Goal: Task Accomplishment & Management: Manage account settings

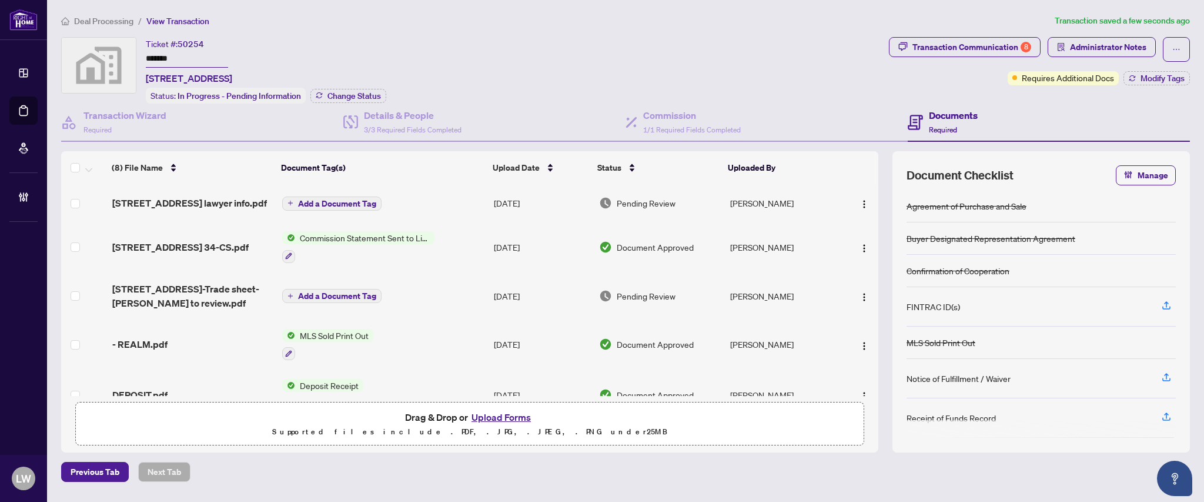
click at [335, 203] on span "Add a Document Tag" at bounding box center [337, 203] width 78 height 8
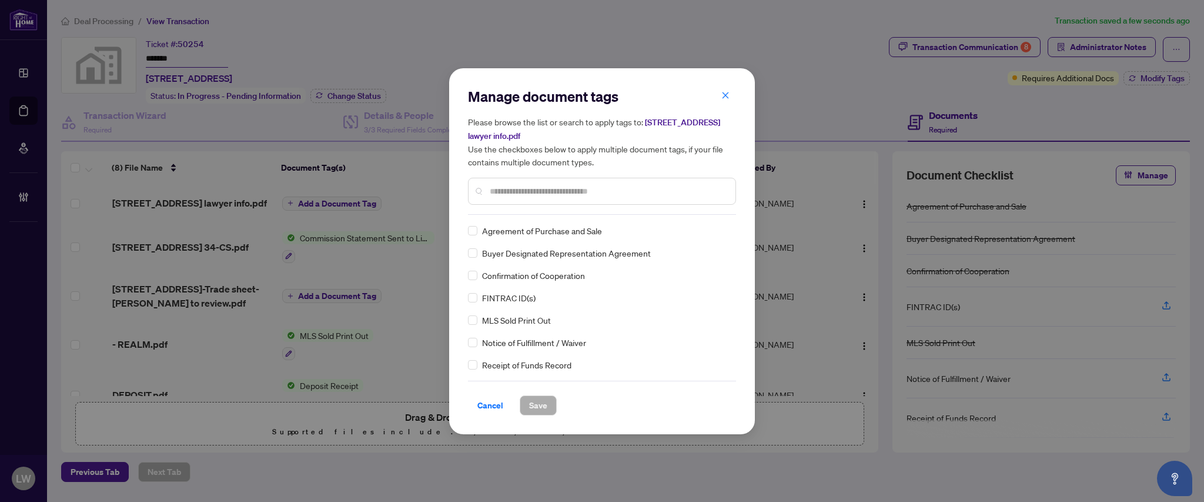
click at [545, 192] on input "text" at bounding box center [608, 191] width 236 height 13
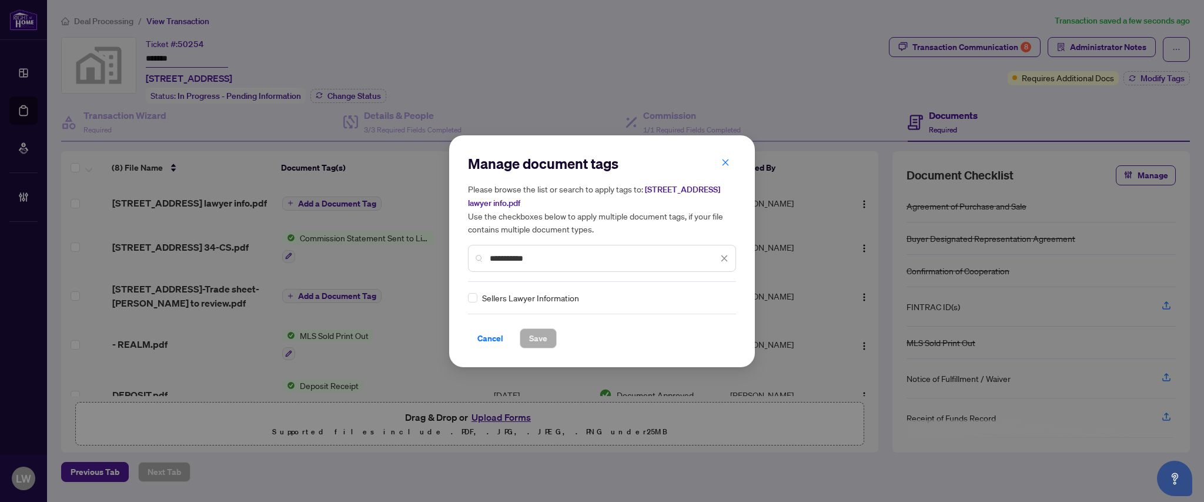
type input "**********"
click at [537, 340] on span "Save" at bounding box center [538, 338] width 18 height 19
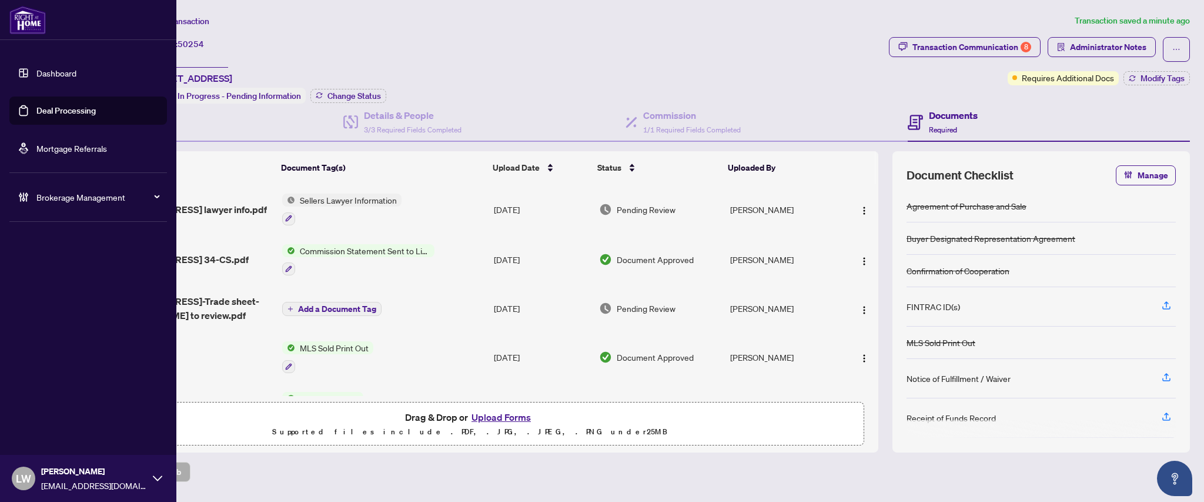
click at [59, 109] on link "Deal Processing" at bounding box center [65, 110] width 59 height 11
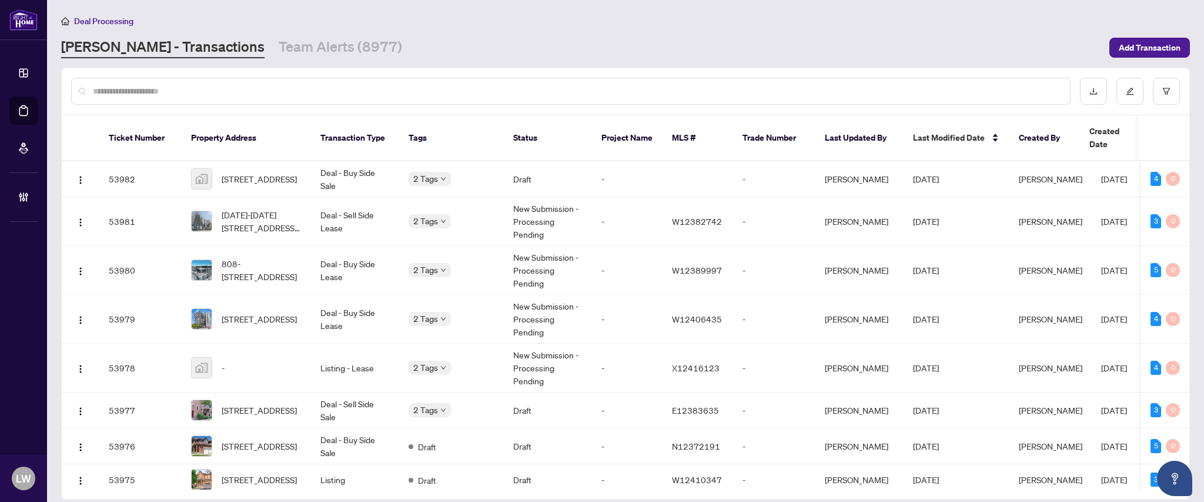
click at [328, 87] on input "text" at bounding box center [577, 91] width 968 height 13
type input "*****"
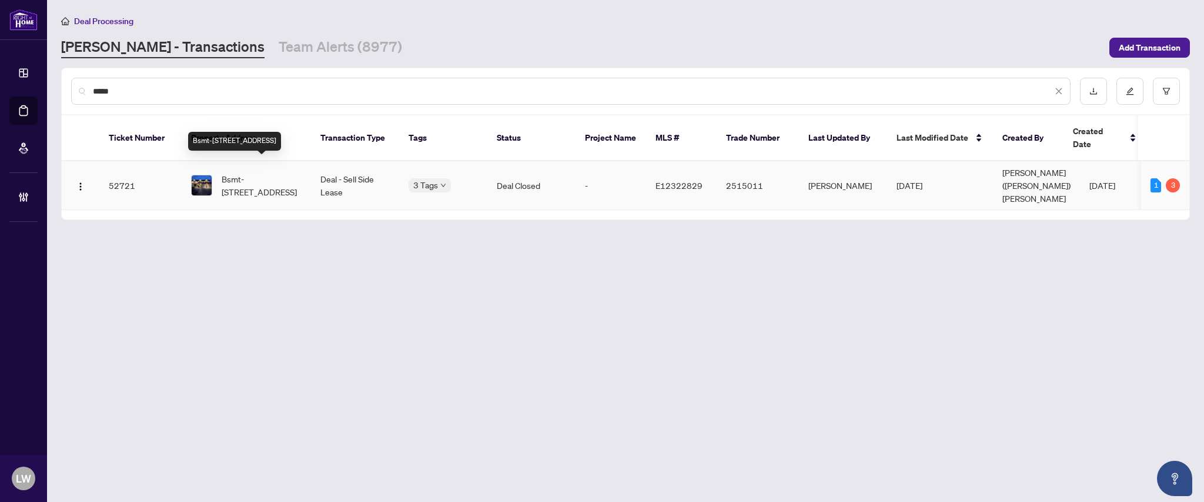
click at [252, 174] on span "Bsmt-[STREET_ADDRESS]" at bounding box center [262, 185] width 80 height 26
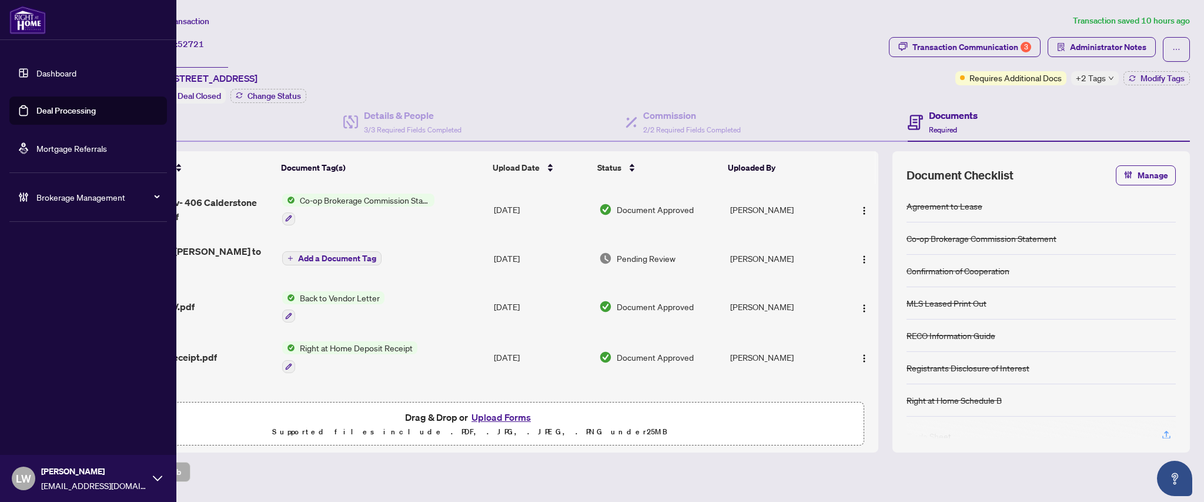
click at [74, 113] on link "Deal Processing" at bounding box center [65, 110] width 59 height 11
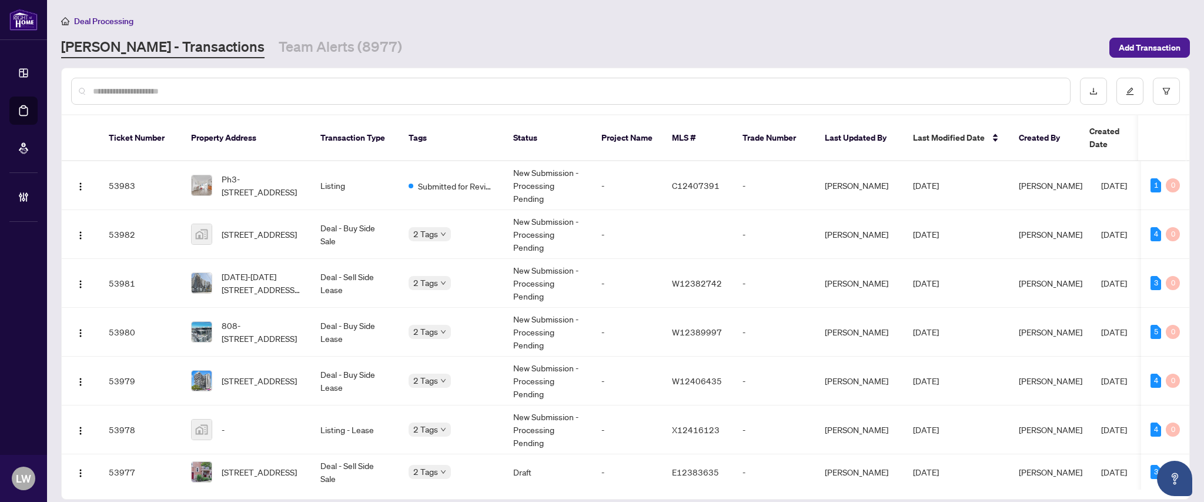
click at [382, 88] on input "text" at bounding box center [577, 91] width 968 height 13
type input "*****"
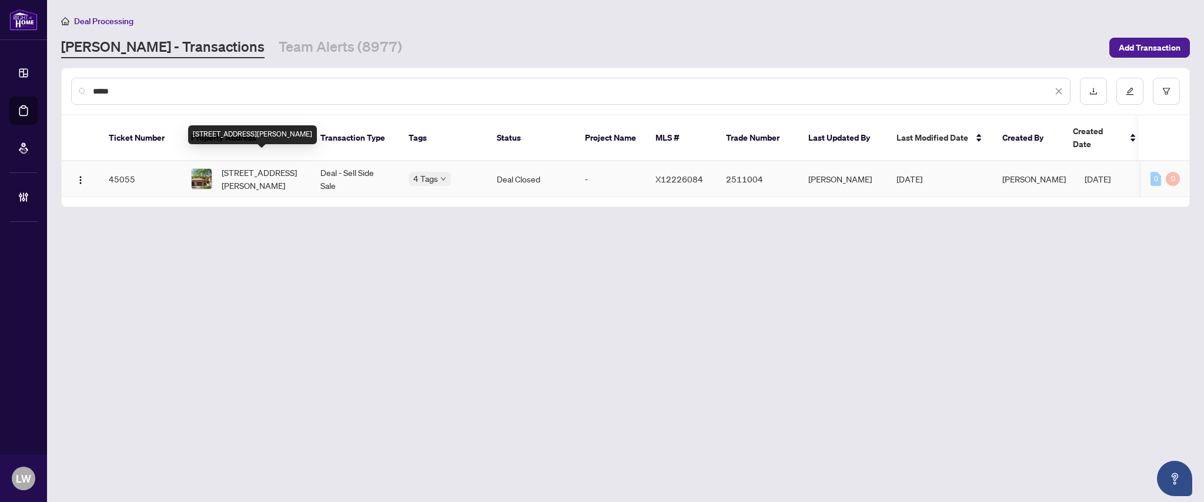
click at [259, 166] on span "[STREET_ADDRESS][PERSON_NAME]" at bounding box center [262, 179] width 80 height 26
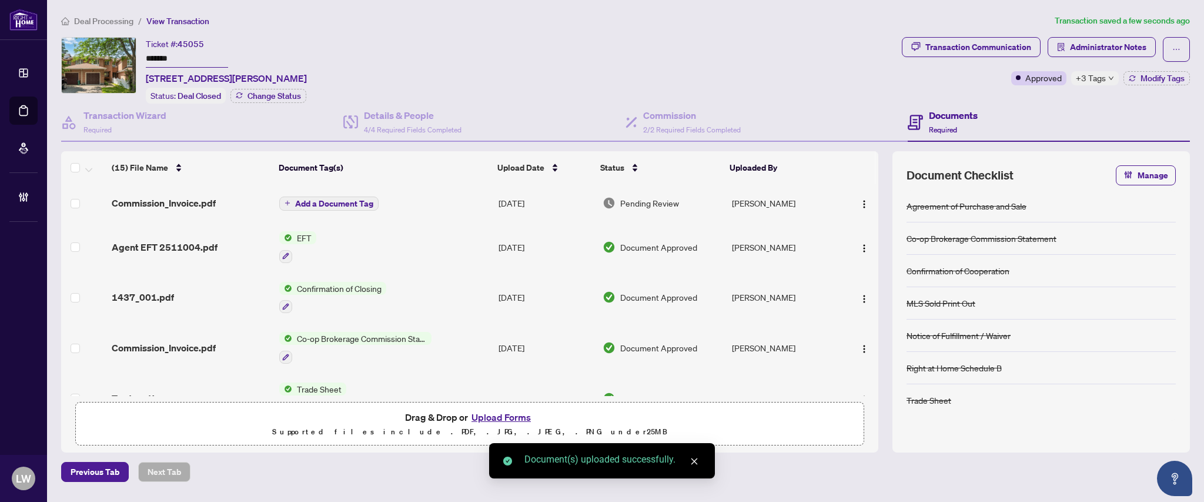
click at [301, 199] on span "Add a Document Tag" at bounding box center [334, 203] width 78 height 8
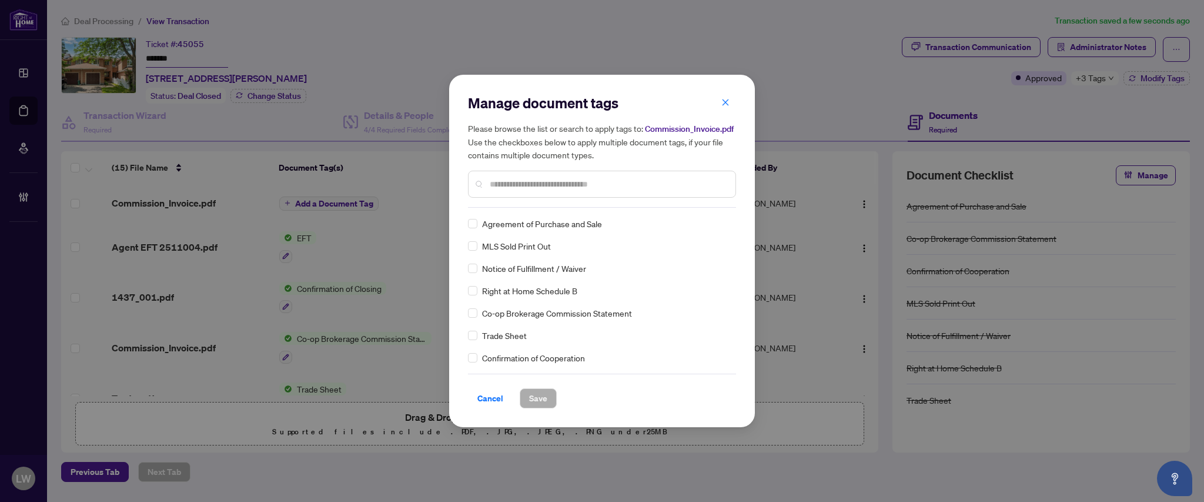
click at [525, 175] on div at bounding box center [602, 184] width 268 height 27
click at [518, 178] on input "text" at bounding box center [608, 184] width 236 height 13
type input "***"
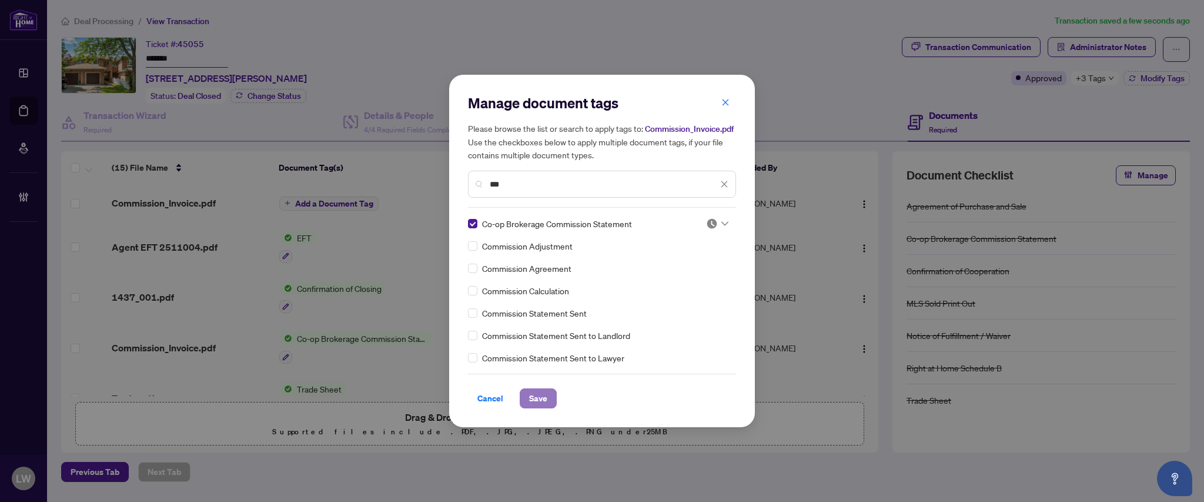
click at [536, 391] on span "Save" at bounding box center [538, 398] width 18 height 19
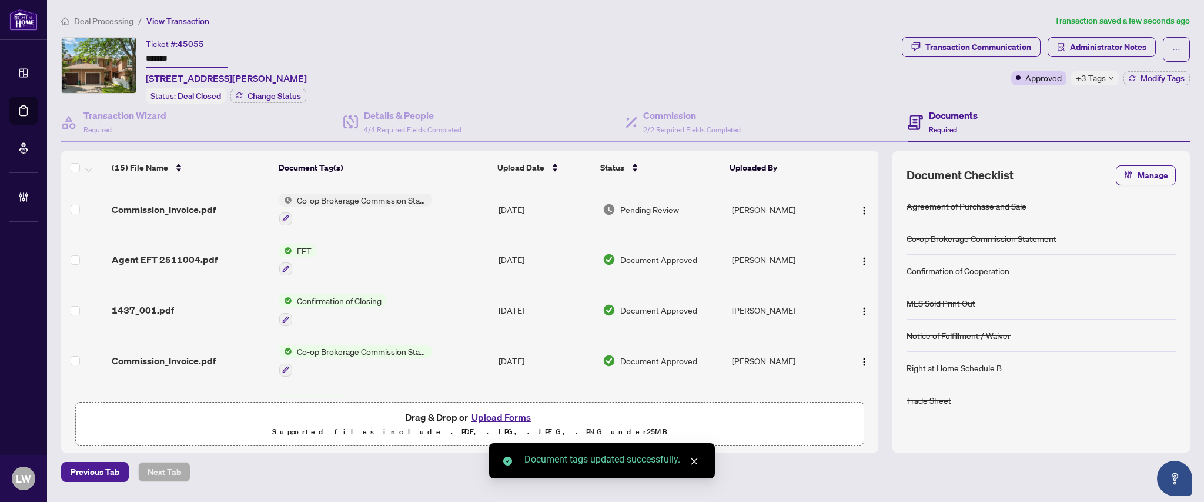
click at [646, 205] on span "Pending Review" at bounding box center [649, 209] width 59 height 13
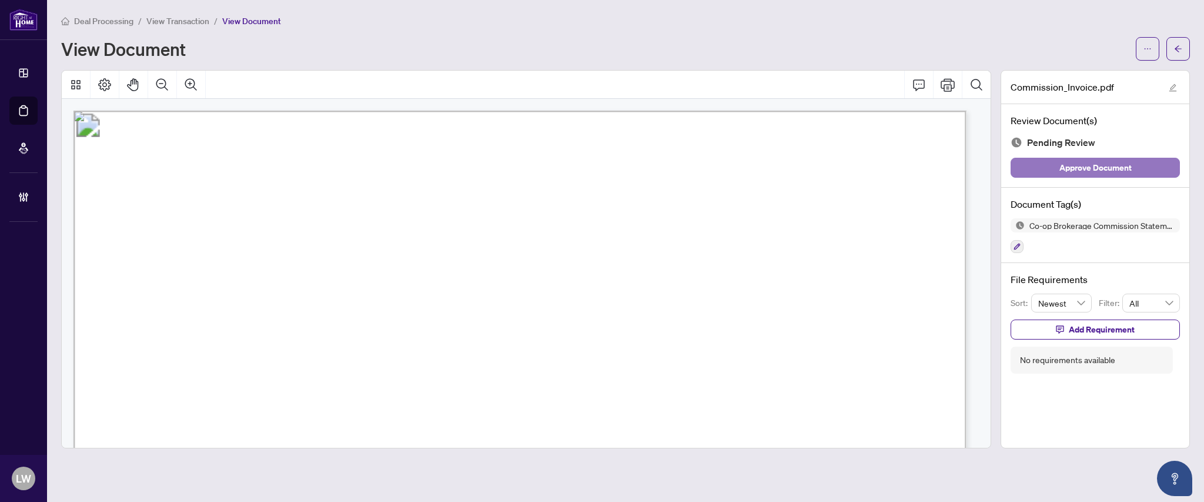
click at [1068, 172] on span "Approve Document" at bounding box center [1096, 167] width 72 height 19
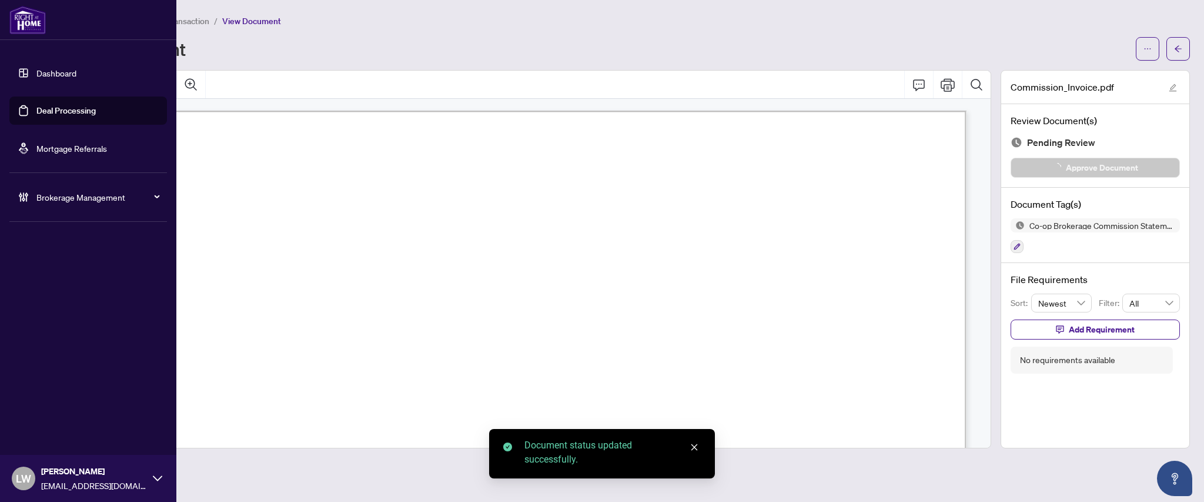
click at [83, 108] on link "Deal Processing" at bounding box center [65, 110] width 59 height 11
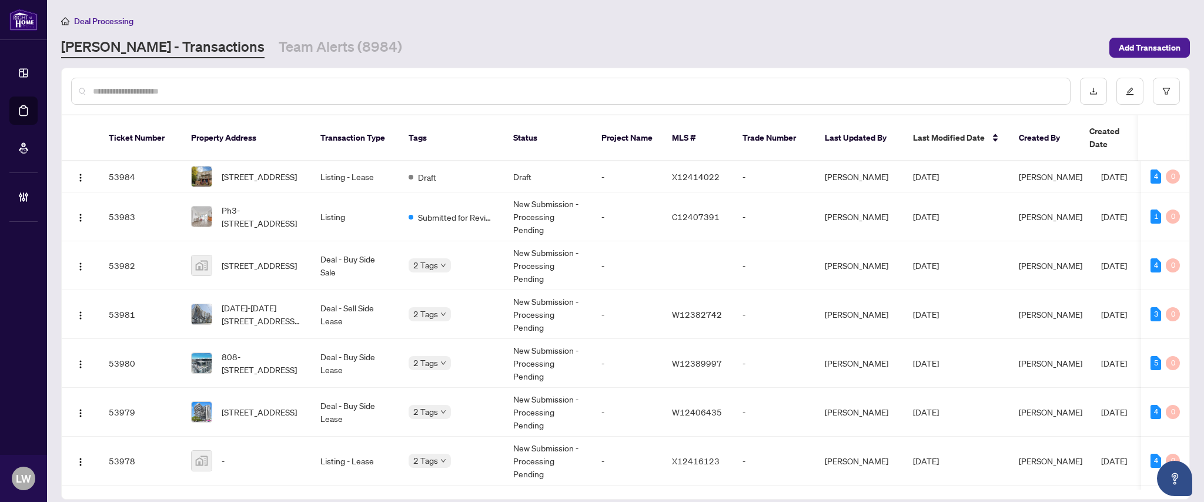
click at [423, 85] on input "text" at bounding box center [577, 91] width 968 height 13
type input "*****"
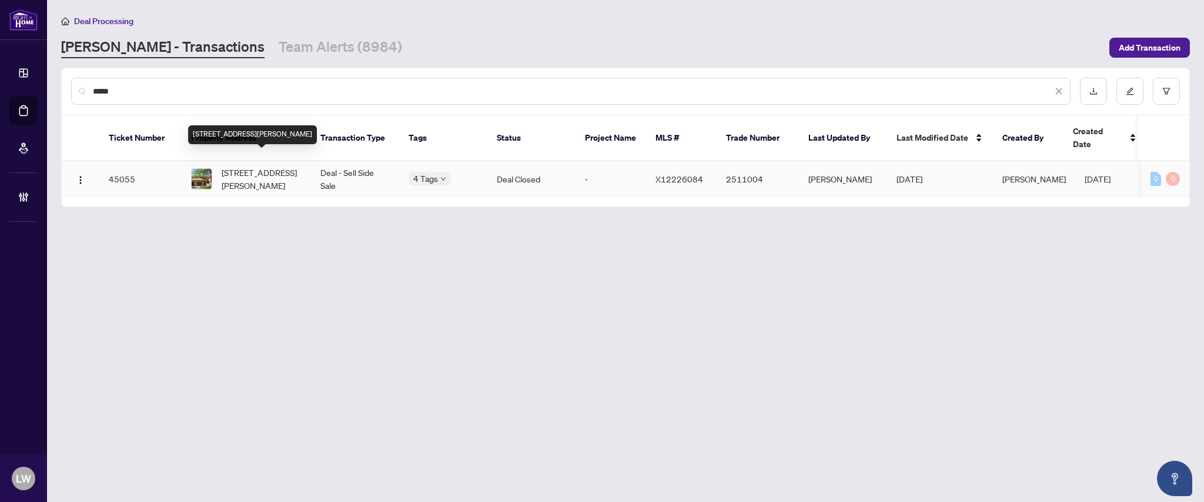
click at [260, 166] on span "[STREET_ADDRESS][PERSON_NAME]" at bounding box center [262, 179] width 80 height 26
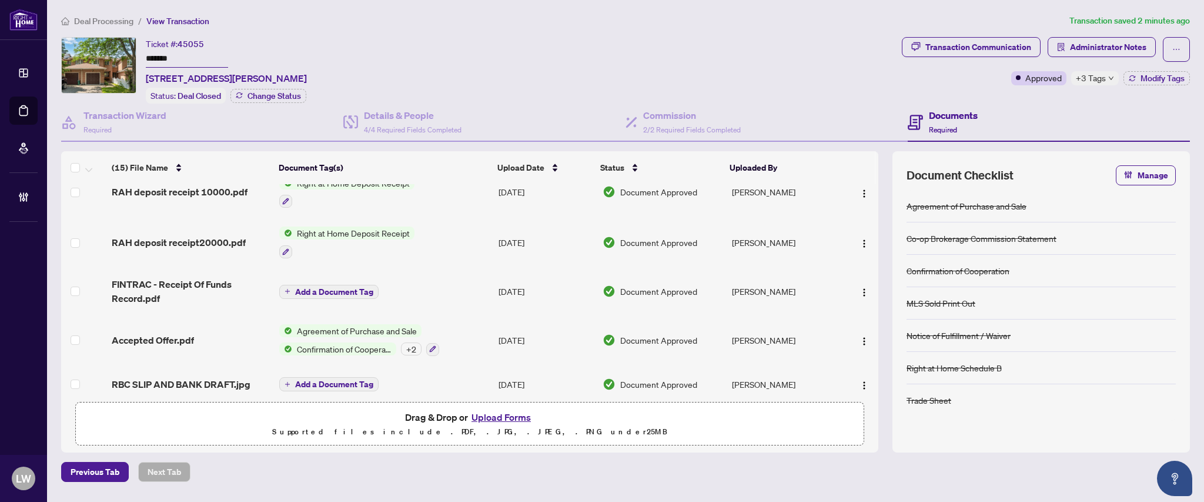
scroll to position [392, 0]
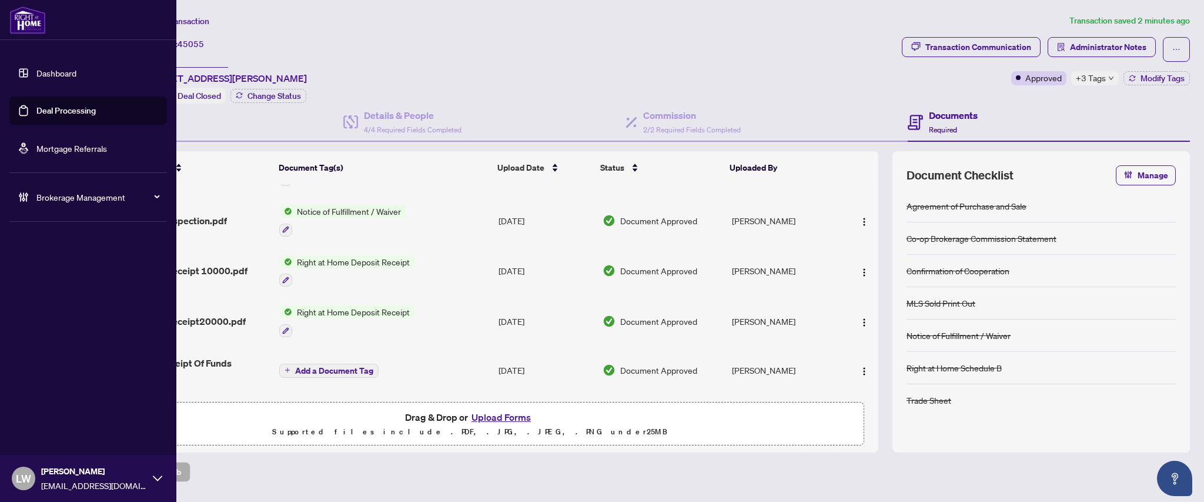
click at [10, 346] on div "Dashboard Deal Processing Mortgage Referrals Brokerage Management LW [PERSON_NA…" at bounding box center [88, 251] width 176 height 502
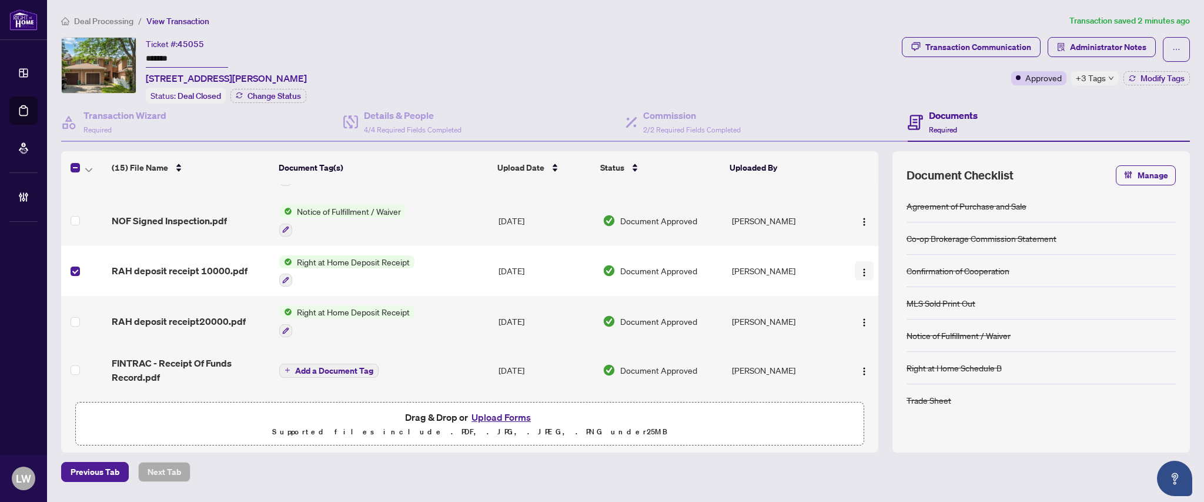
click at [861, 268] on img "button" at bounding box center [864, 272] width 9 height 9
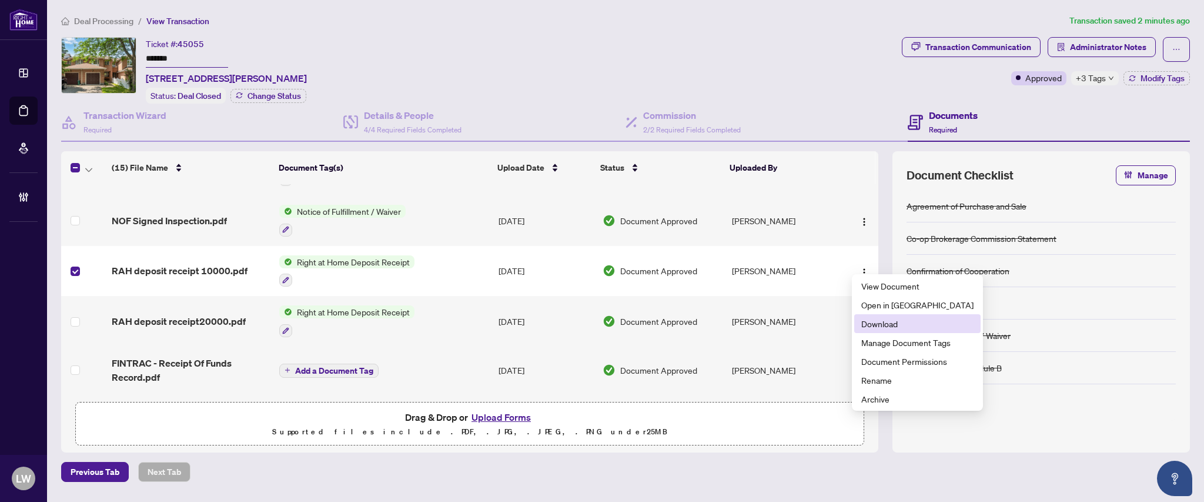
click at [885, 327] on span "Download" at bounding box center [917, 323] width 112 height 13
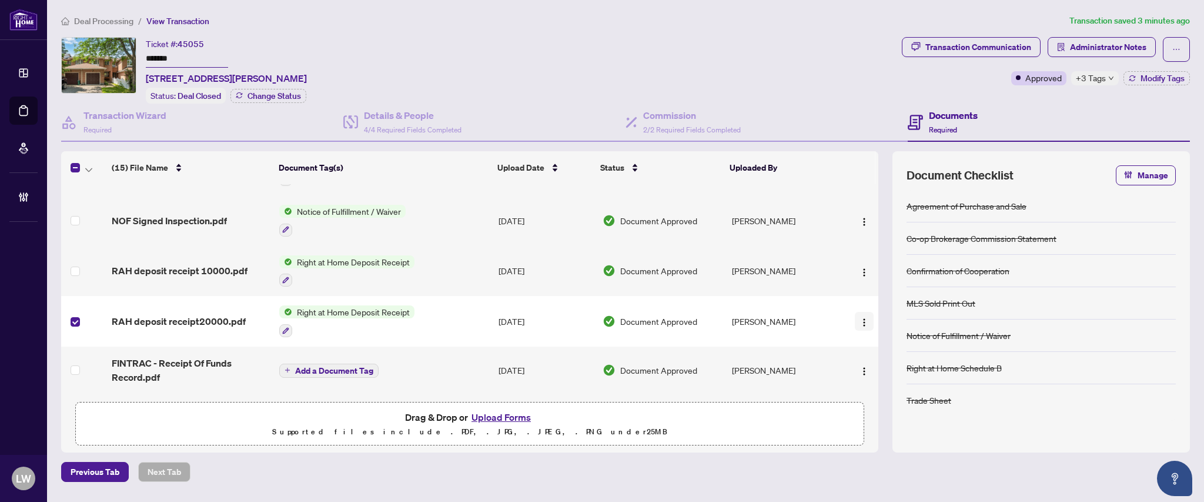
click at [863, 318] on img "button" at bounding box center [864, 322] width 9 height 9
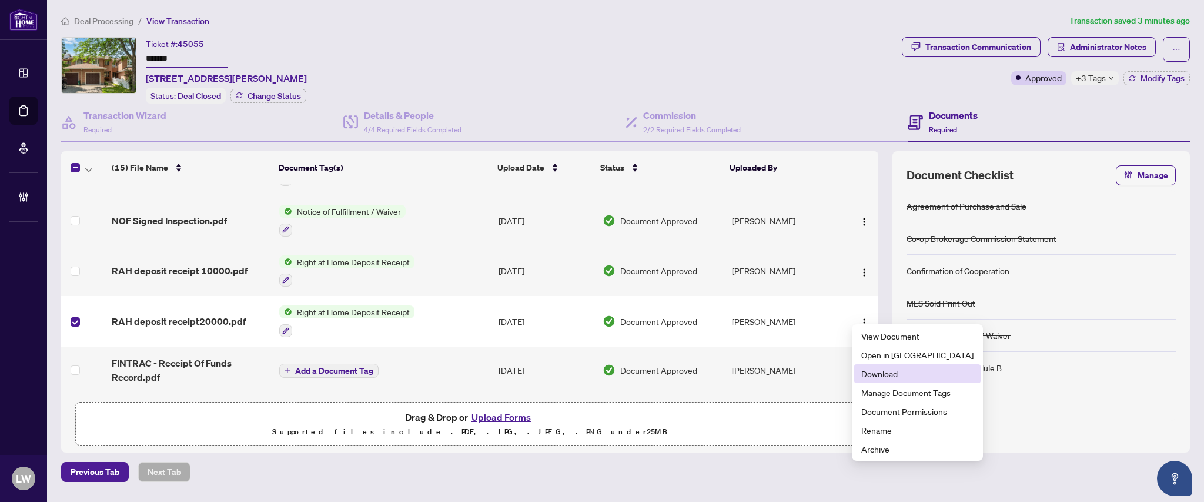
click at [879, 377] on span "Download" at bounding box center [917, 373] width 112 height 13
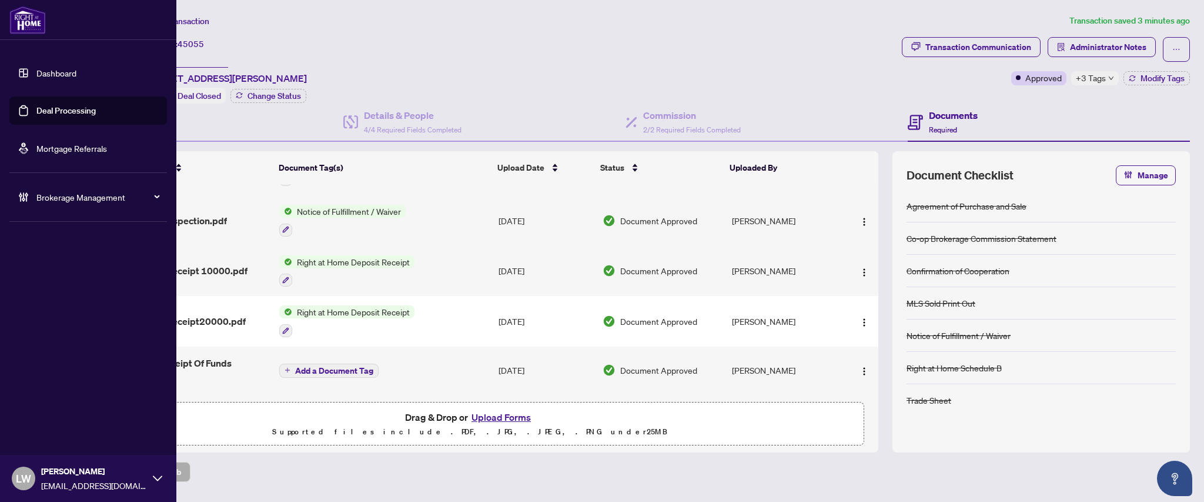
click at [59, 109] on link "Deal Processing" at bounding box center [65, 110] width 59 height 11
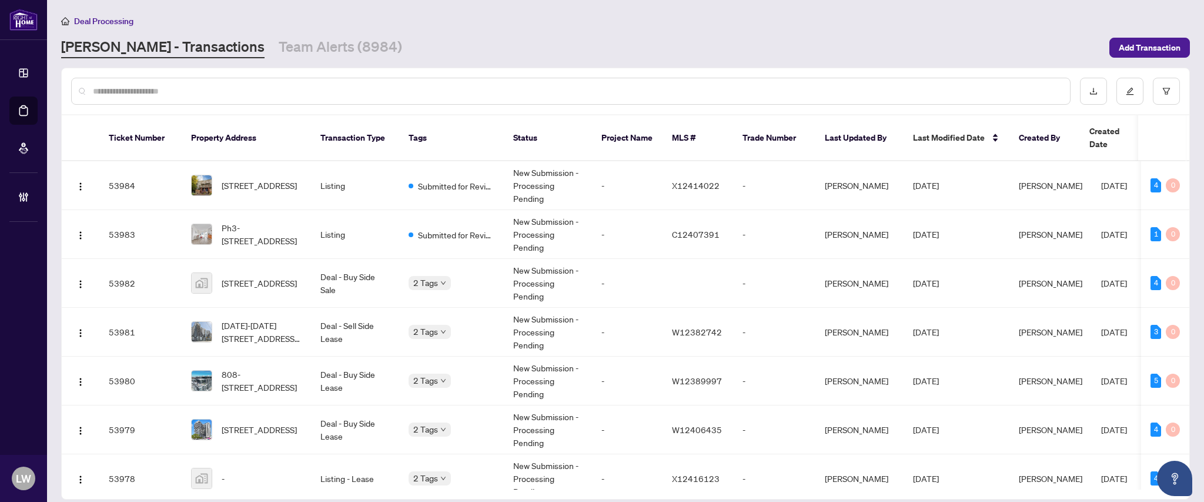
click at [403, 85] on input "text" at bounding box center [577, 91] width 968 height 13
type input "*****"
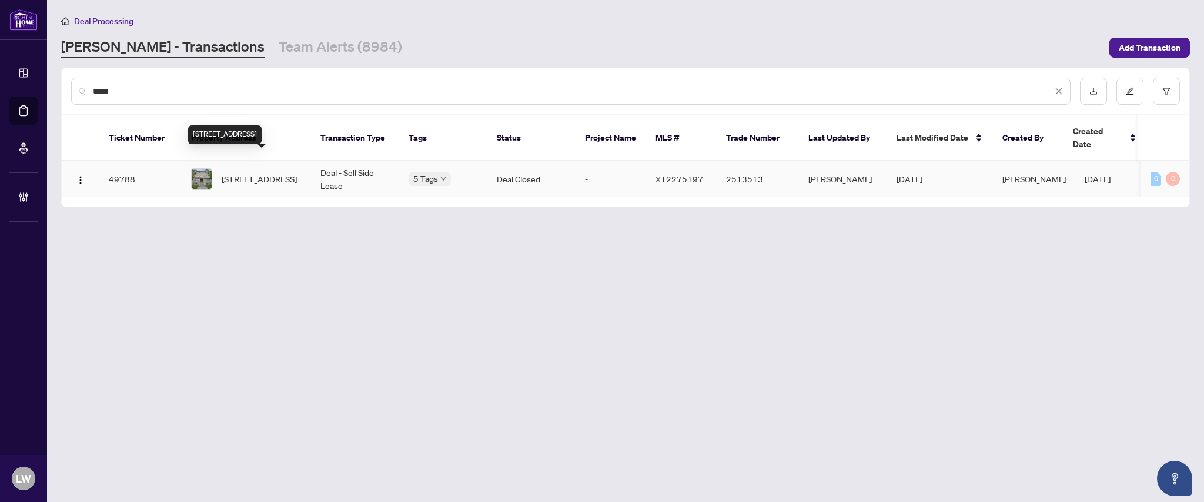
click at [269, 172] on span "[STREET_ADDRESS]" at bounding box center [259, 178] width 75 height 13
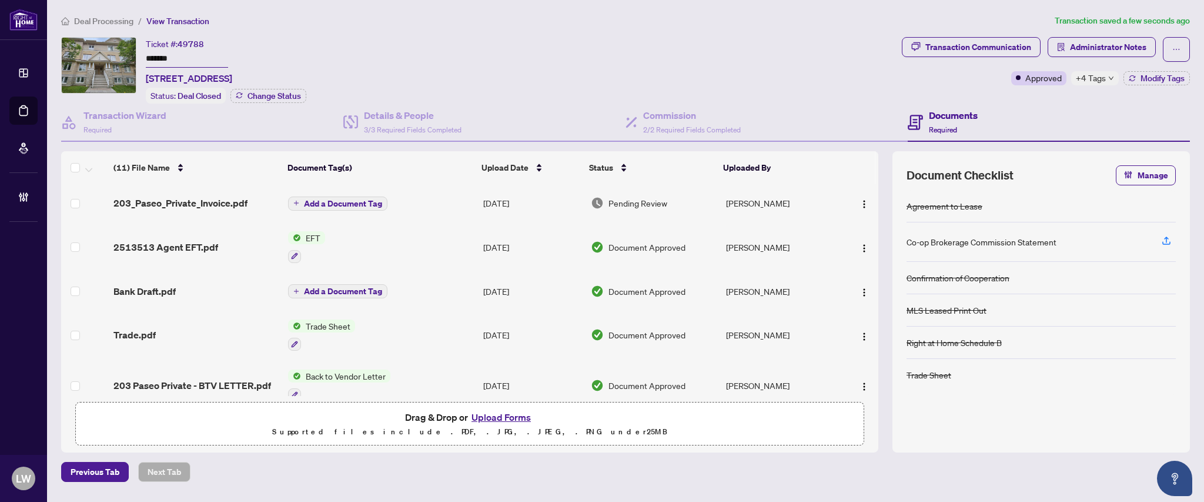
click at [318, 203] on span "Add a Document Tag" at bounding box center [343, 203] width 78 height 8
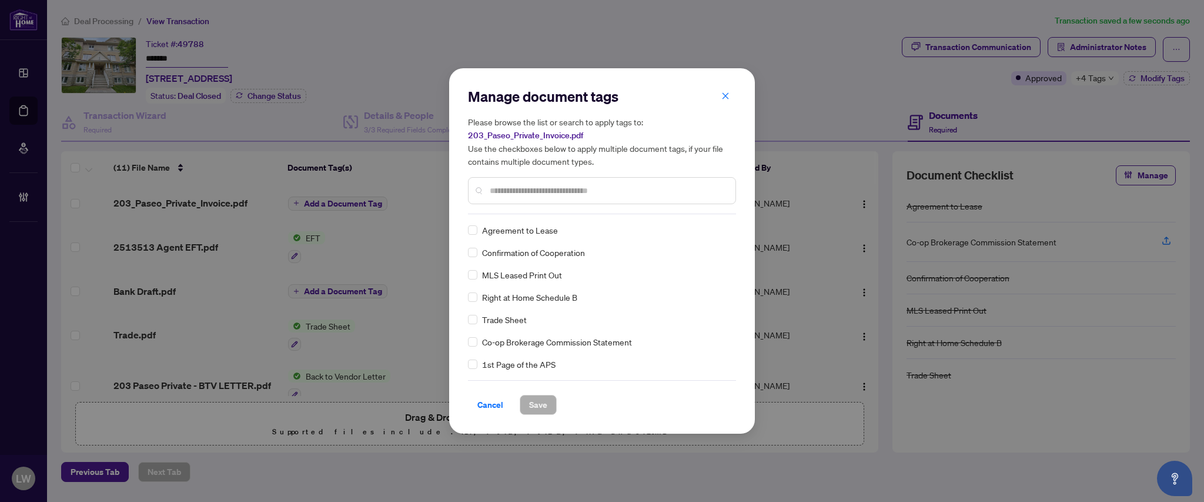
click at [508, 193] on input "text" at bounding box center [608, 190] width 236 height 13
type input "***"
click at [537, 403] on span "Save" at bounding box center [538, 404] width 18 height 19
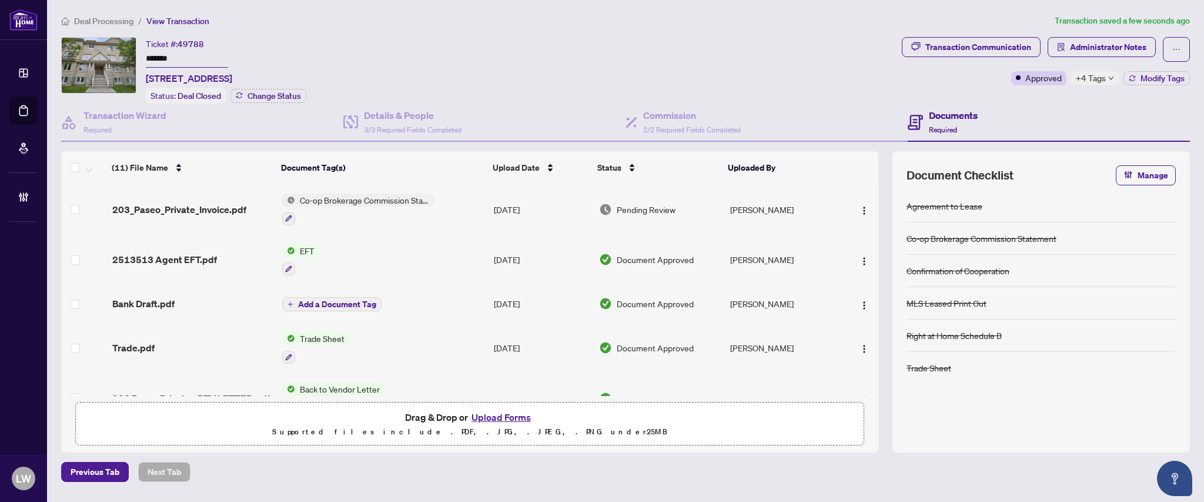
click at [632, 208] on span "Pending Review" at bounding box center [646, 209] width 59 height 13
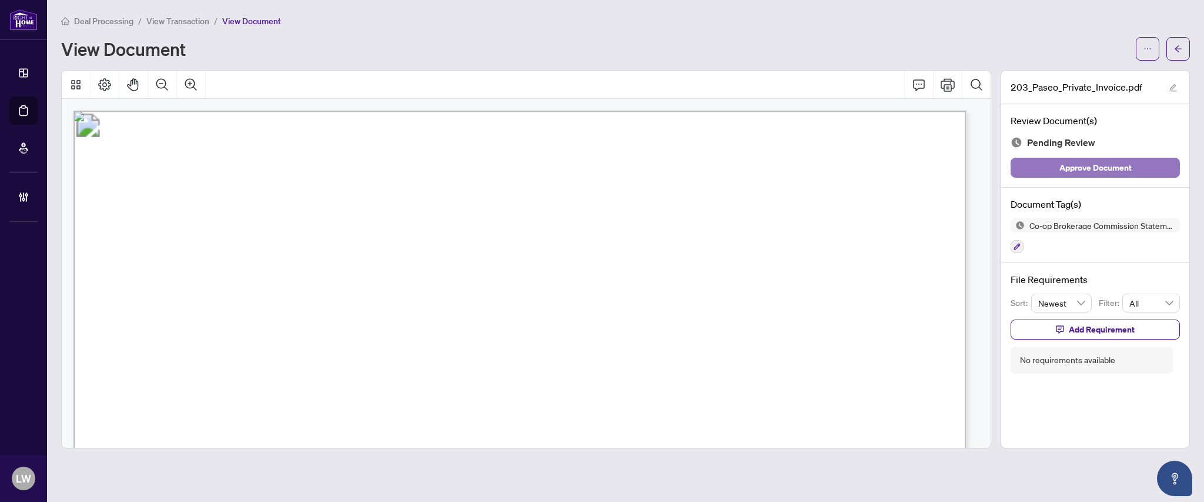
click at [1083, 172] on span "Approve Document" at bounding box center [1096, 167] width 72 height 19
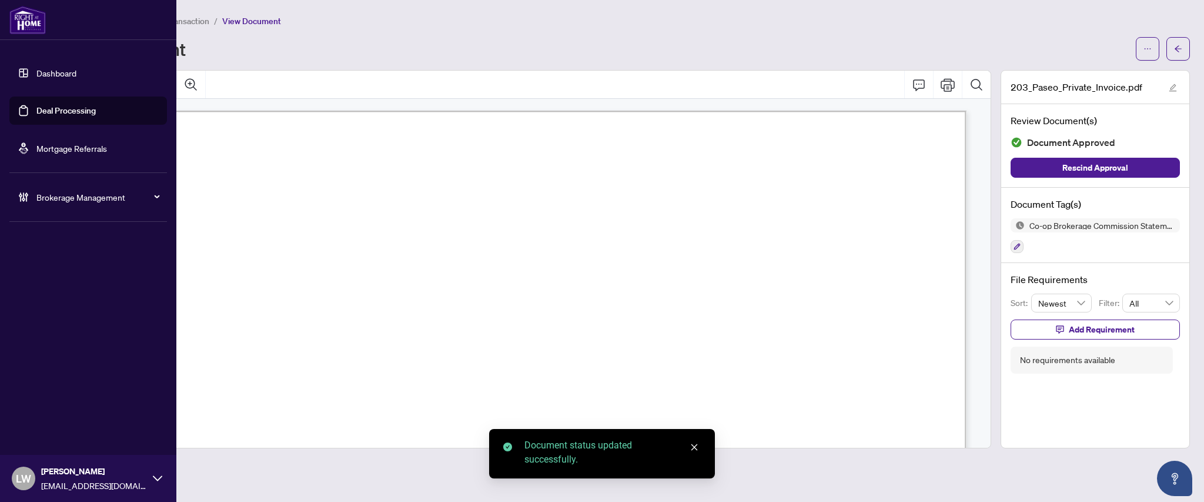
click at [81, 106] on link "Deal Processing" at bounding box center [65, 110] width 59 height 11
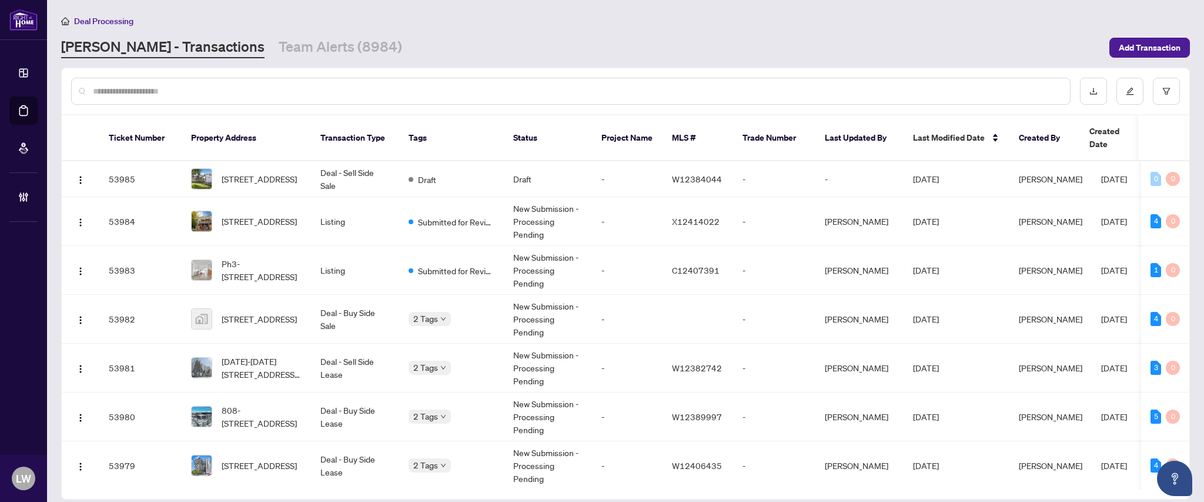
click at [483, 94] on input "text" at bounding box center [577, 91] width 968 height 13
type input "*****"
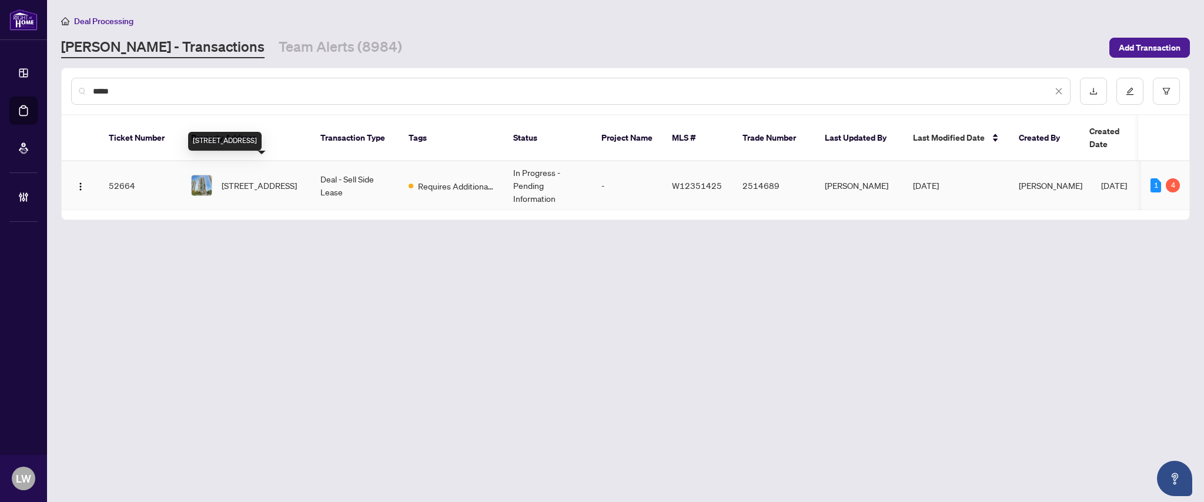
click at [252, 179] on span "[STREET_ADDRESS]" at bounding box center [259, 185] width 75 height 13
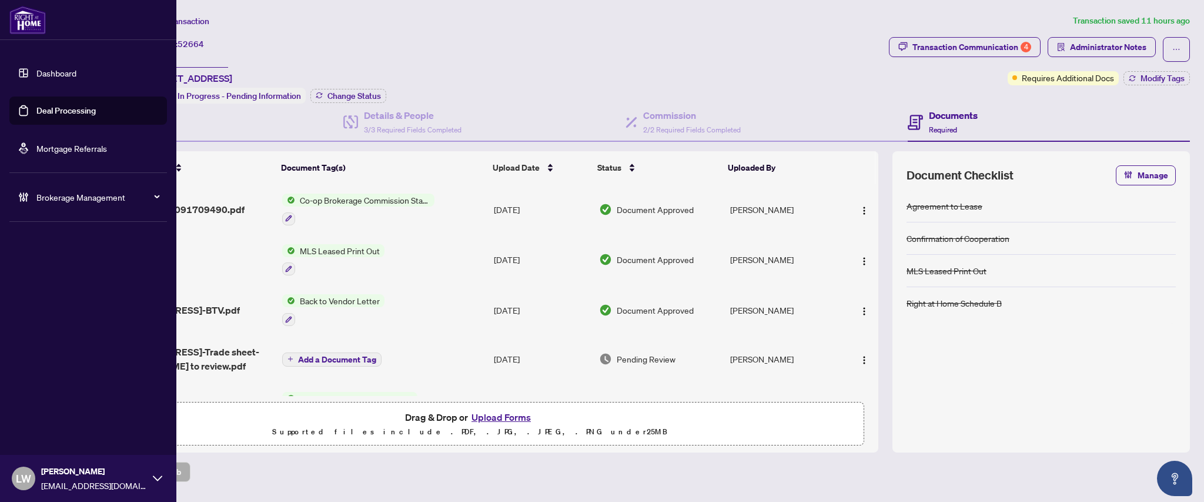
click at [75, 108] on link "Deal Processing" at bounding box center [65, 110] width 59 height 11
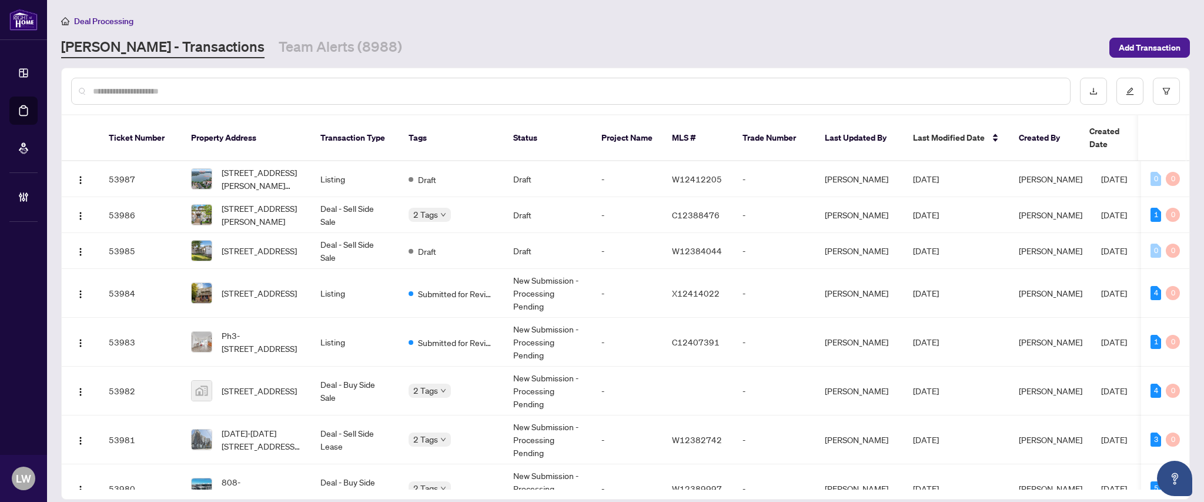
click at [359, 88] on input "text" at bounding box center [577, 91] width 968 height 13
type input "*****"
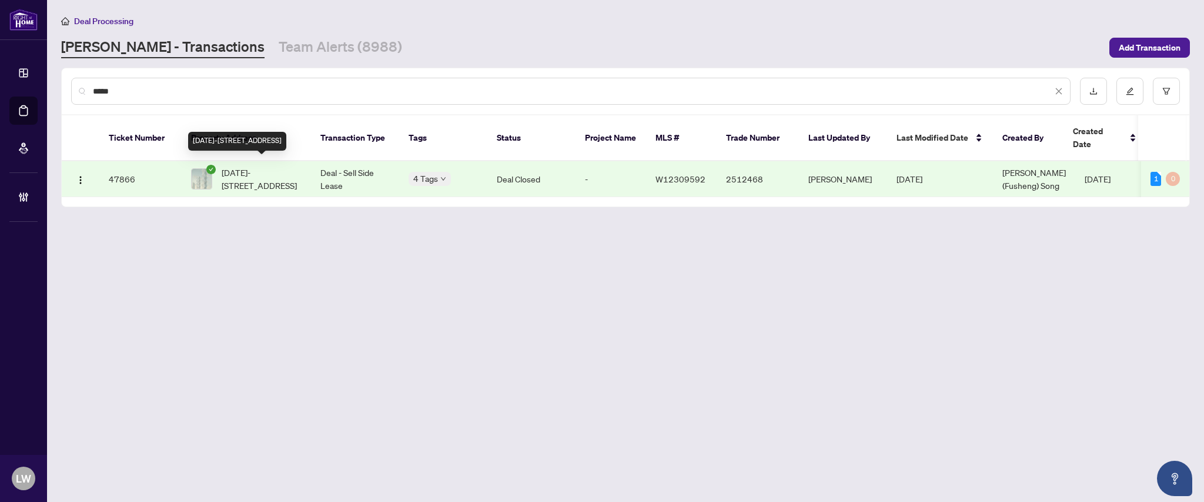
click at [262, 166] on span "[DATE]-[STREET_ADDRESS]" at bounding box center [262, 179] width 80 height 26
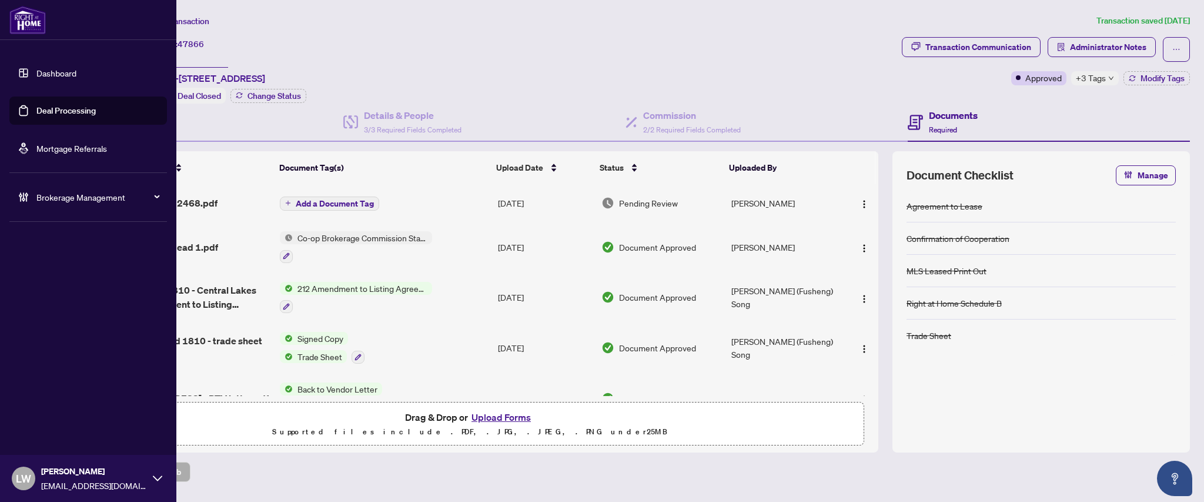
click at [44, 111] on link "Deal Processing" at bounding box center [65, 110] width 59 height 11
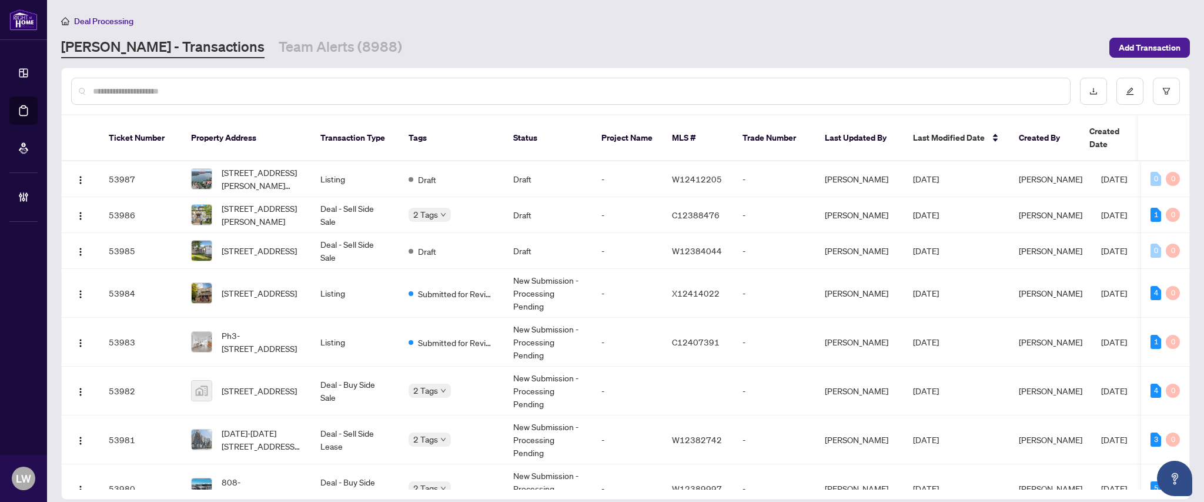
click at [463, 85] on input "text" at bounding box center [577, 91] width 968 height 13
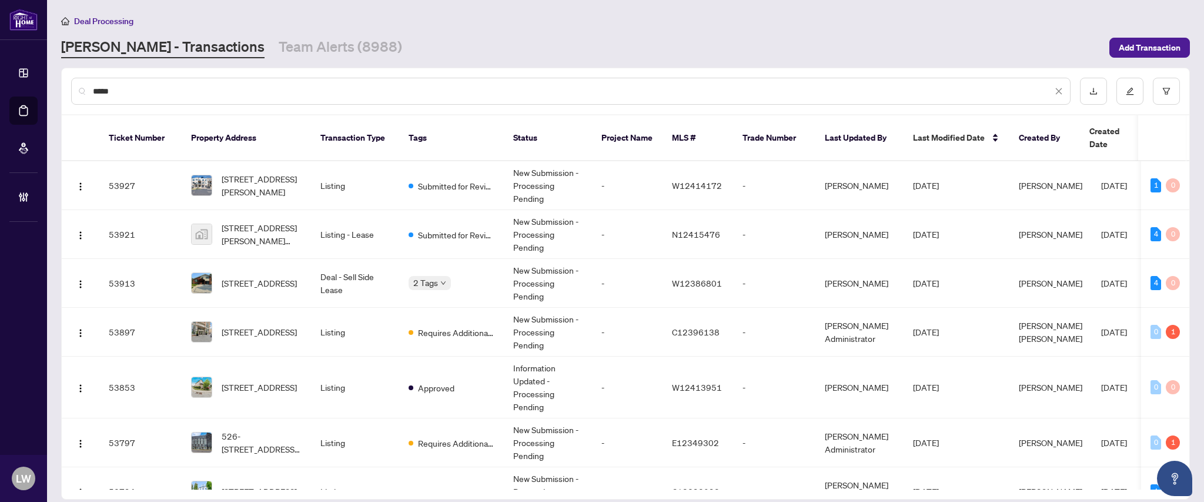
type input "*****"
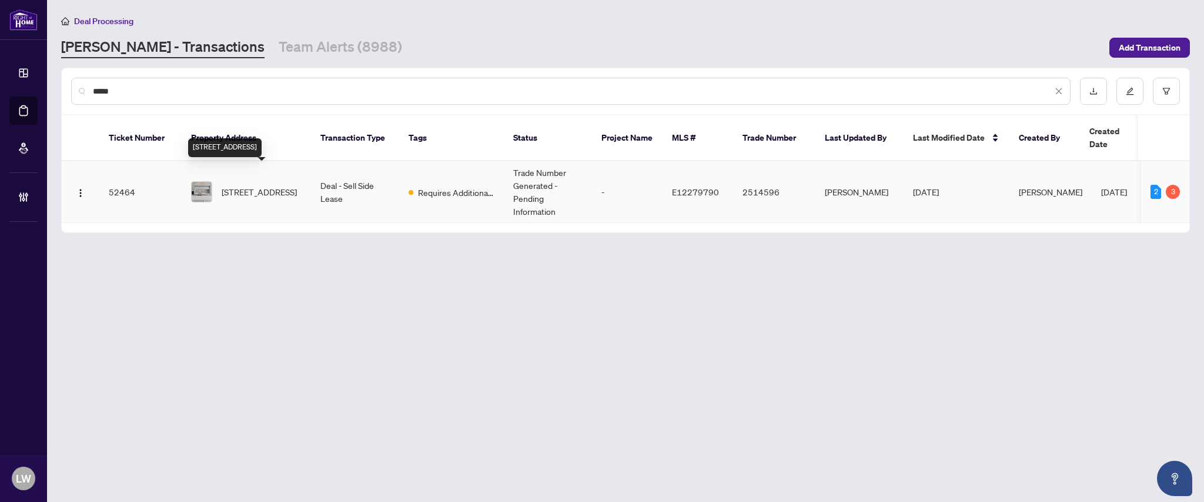
click at [257, 185] on span "[STREET_ADDRESS]" at bounding box center [259, 191] width 75 height 13
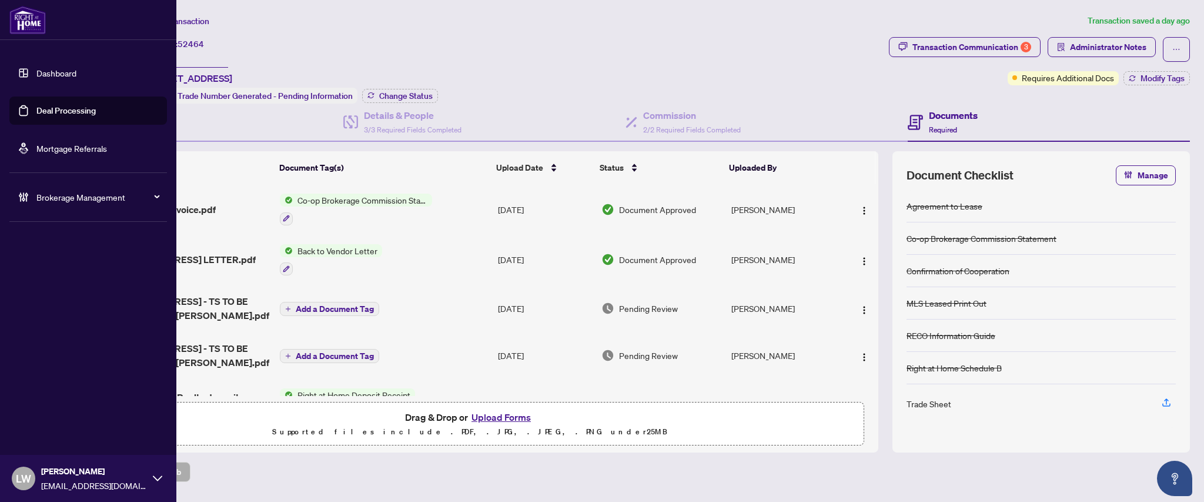
click at [89, 109] on link "Deal Processing" at bounding box center [65, 110] width 59 height 11
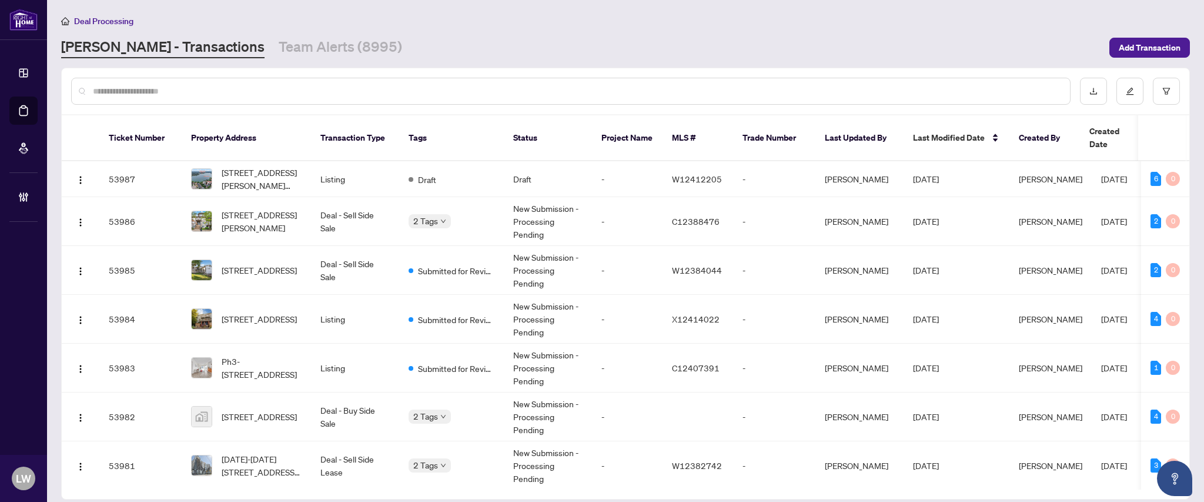
click at [370, 92] on input "text" at bounding box center [577, 91] width 968 height 13
type input "*****"
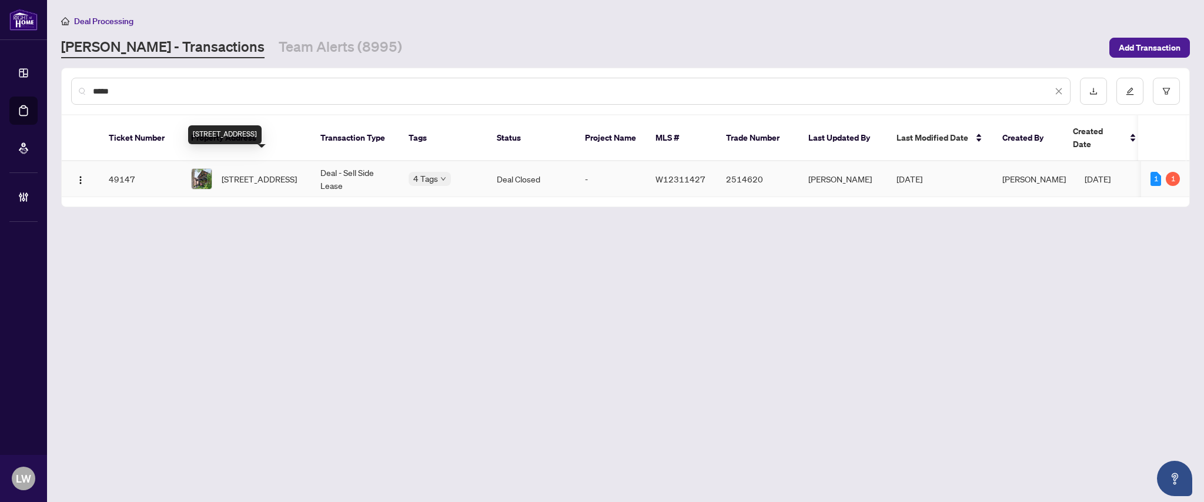
click at [259, 172] on span "[STREET_ADDRESS]" at bounding box center [259, 178] width 75 height 13
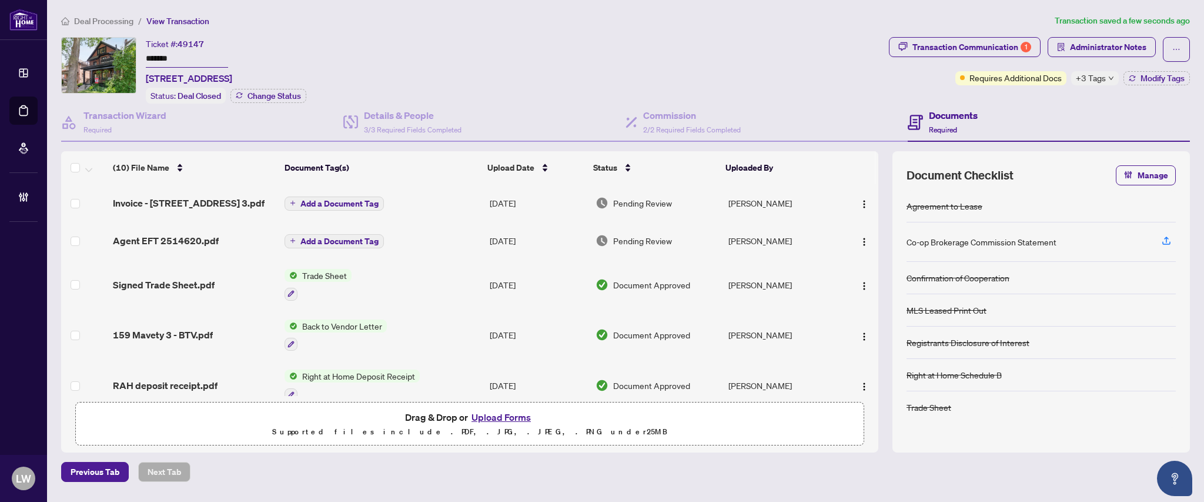
click at [322, 202] on span "Add a Document Tag" at bounding box center [339, 203] width 78 height 8
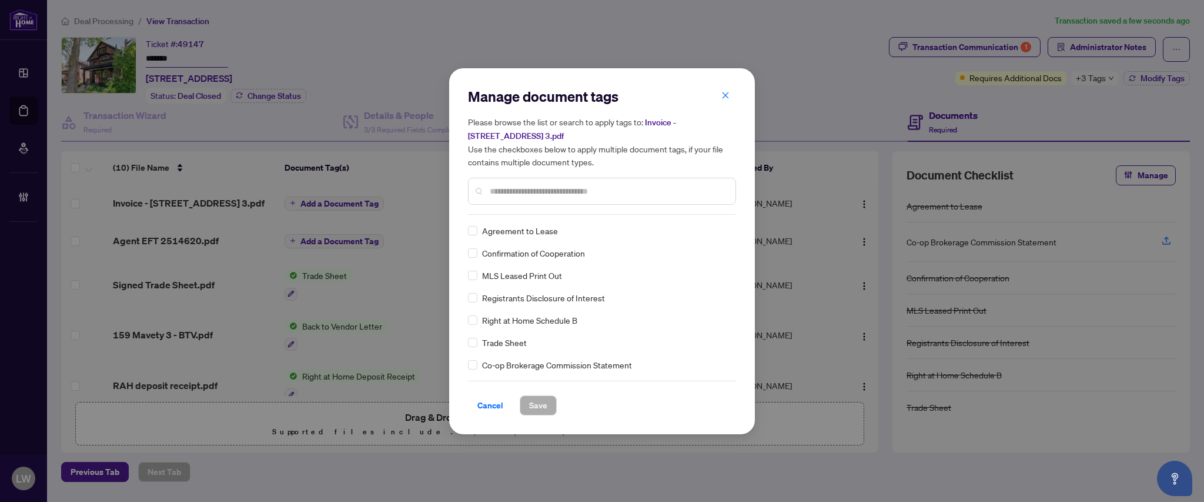
click at [513, 189] on input "text" at bounding box center [608, 191] width 236 height 13
type input "***"
click at [534, 405] on span "Save" at bounding box center [538, 405] width 18 height 19
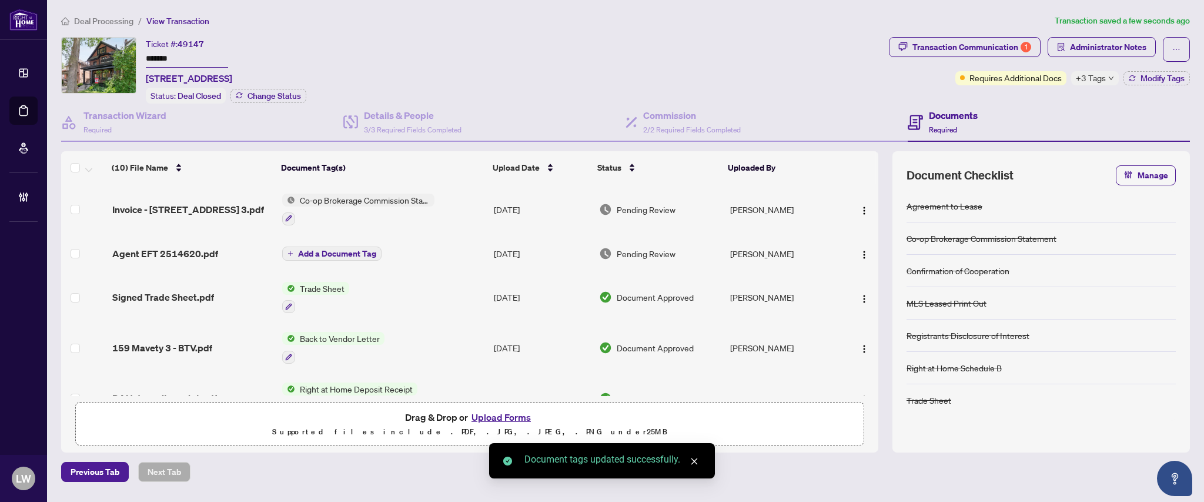
click at [647, 205] on span "Pending Review" at bounding box center [646, 209] width 59 height 13
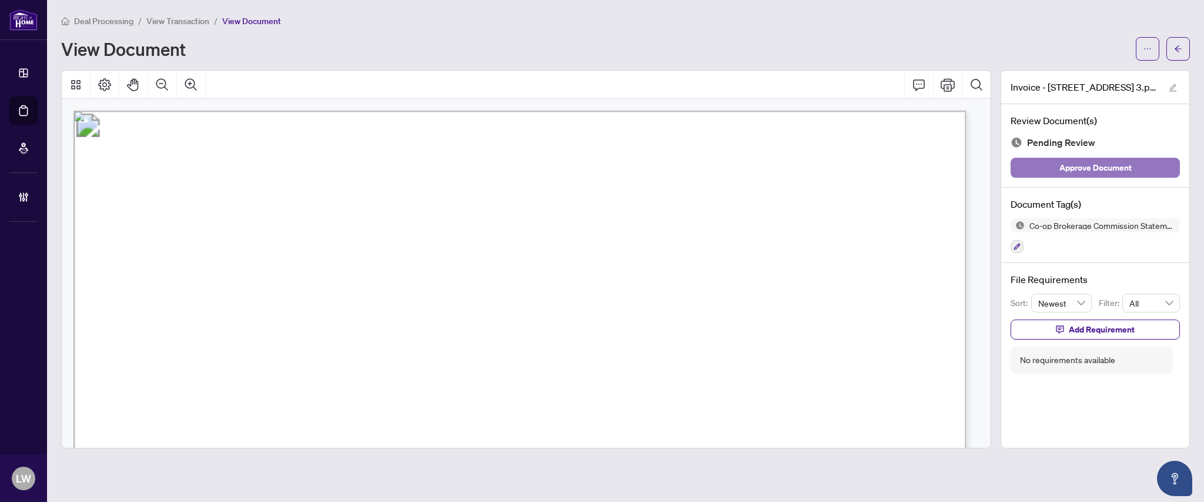
click at [1090, 171] on span "Approve Document" at bounding box center [1096, 167] width 72 height 19
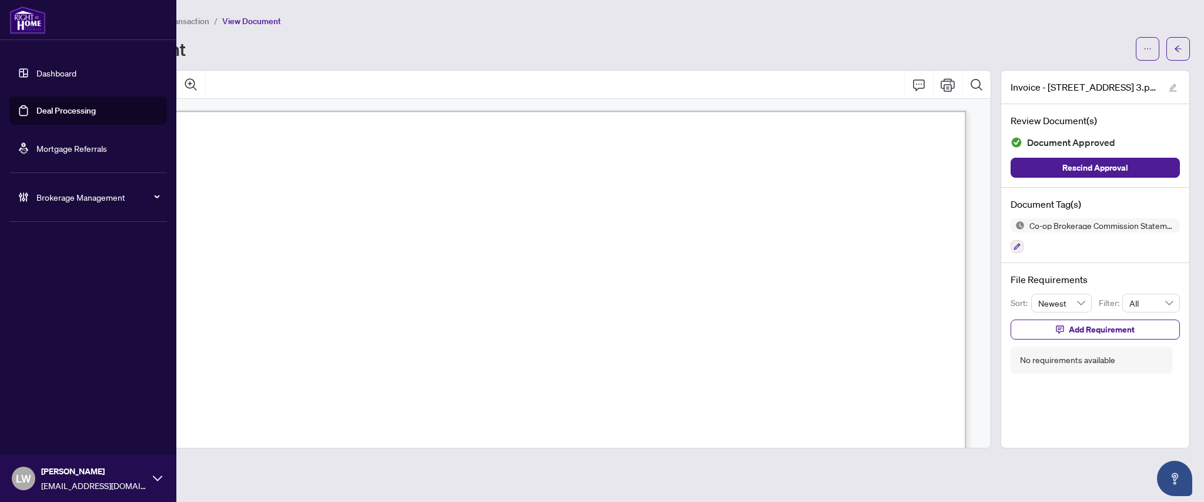
click at [55, 111] on link "Deal Processing" at bounding box center [65, 110] width 59 height 11
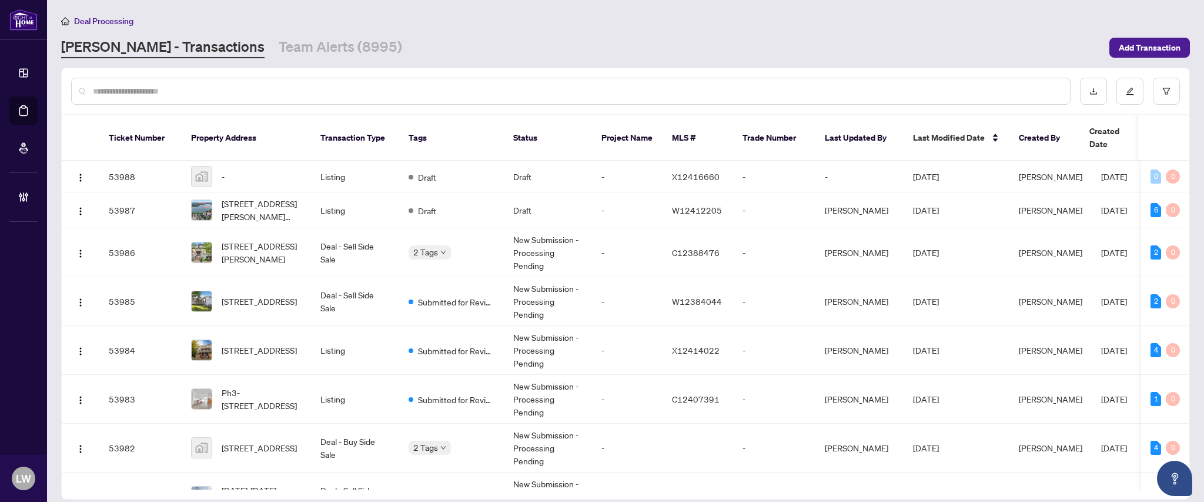
click at [336, 89] on input "text" at bounding box center [577, 91] width 968 height 13
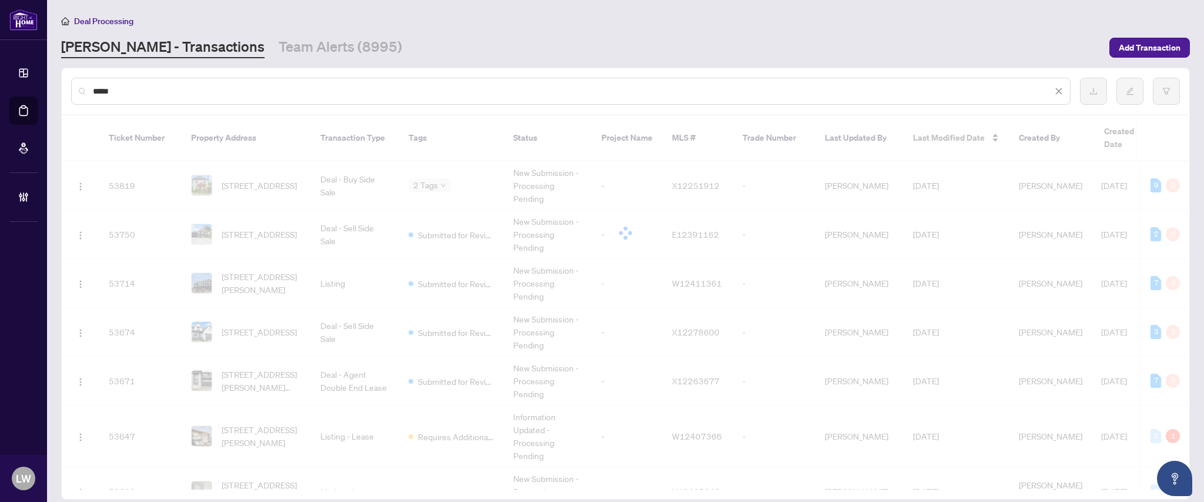
type input "*****"
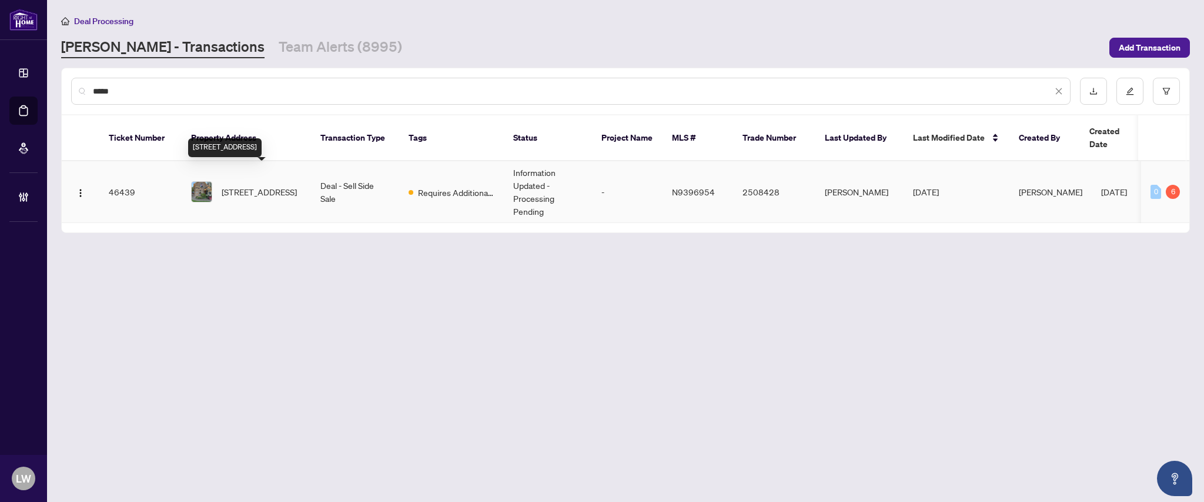
click at [245, 185] on span "[STREET_ADDRESS]" at bounding box center [259, 191] width 75 height 13
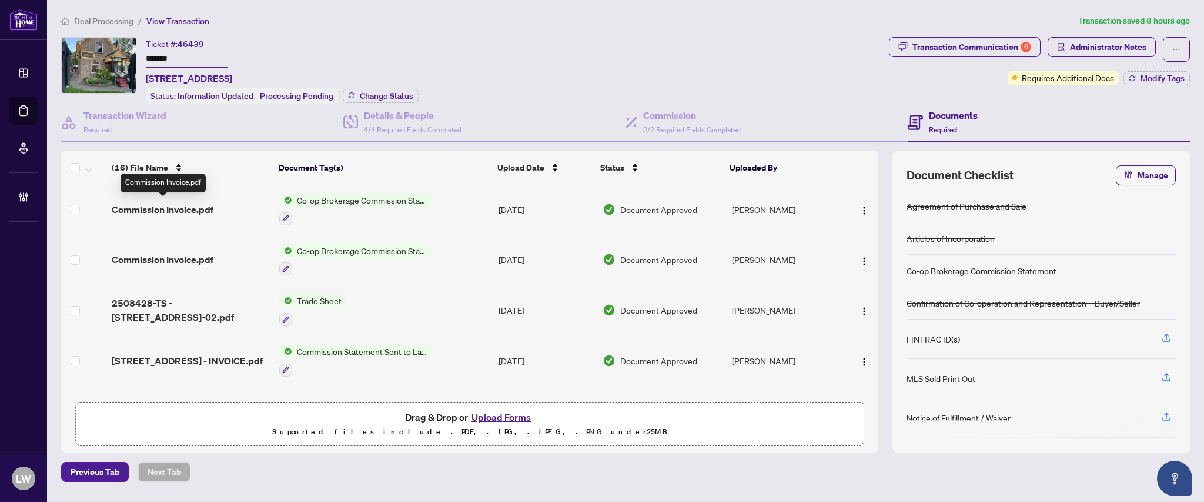
click at [198, 203] on span "Commission Invoice.pdf" at bounding box center [163, 209] width 102 height 14
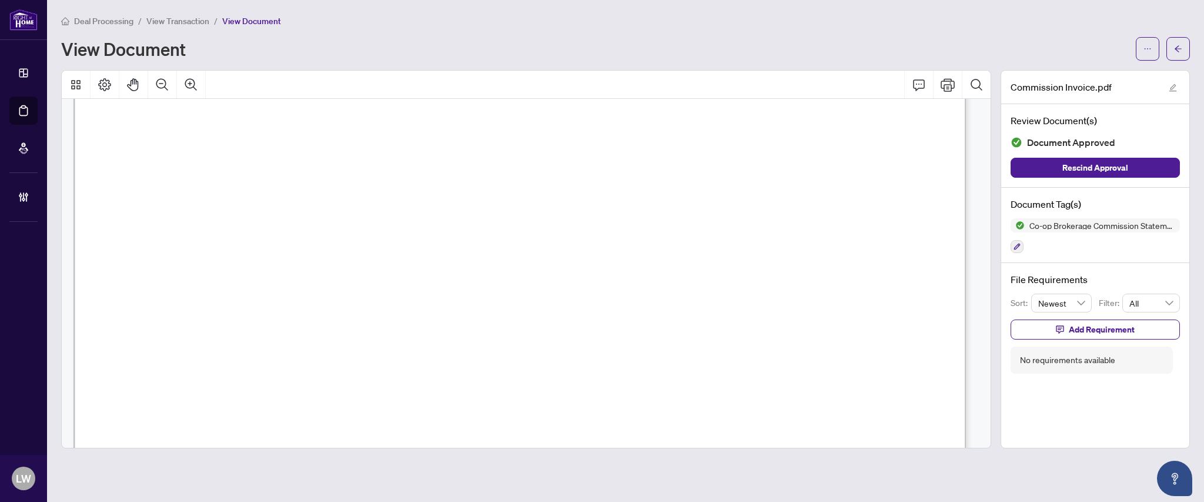
scroll to position [156, 0]
click at [200, 16] on span "View Transaction" at bounding box center [177, 21] width 63 height 11
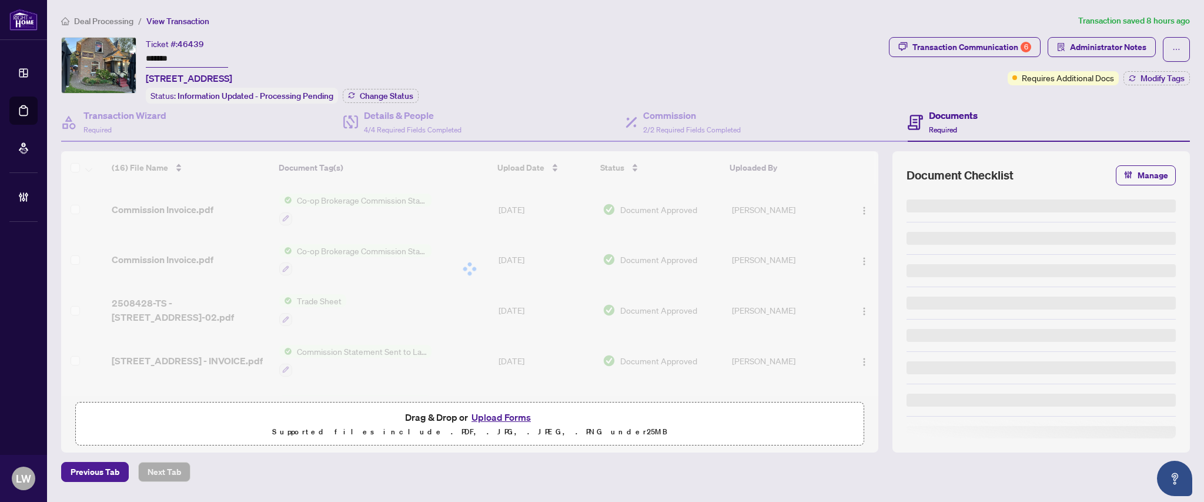
type input "*******"
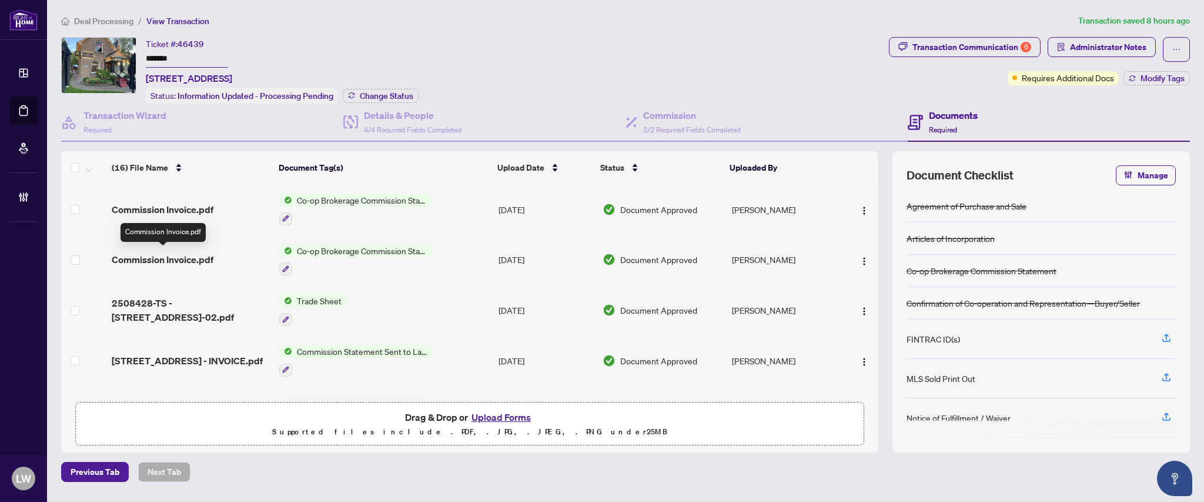
click at [163, 261] on span "Commission Invoice.pdf" at bounding box center [163, 259] width 102 height 14
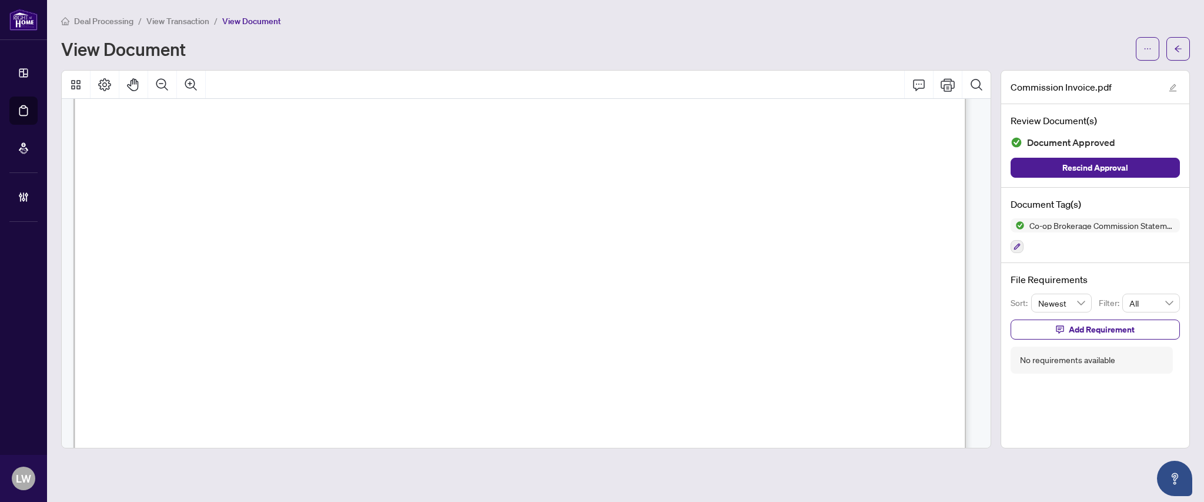
scroll to position [235, 0]
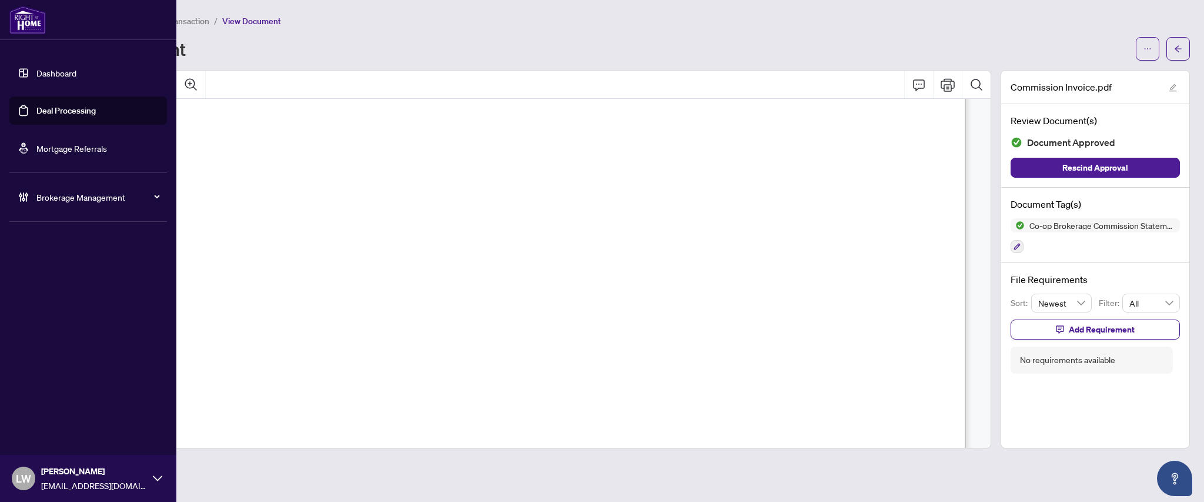
click at [62, 109] on link "Deal Processing" at bounding box center [65, 110] width 59 height 11
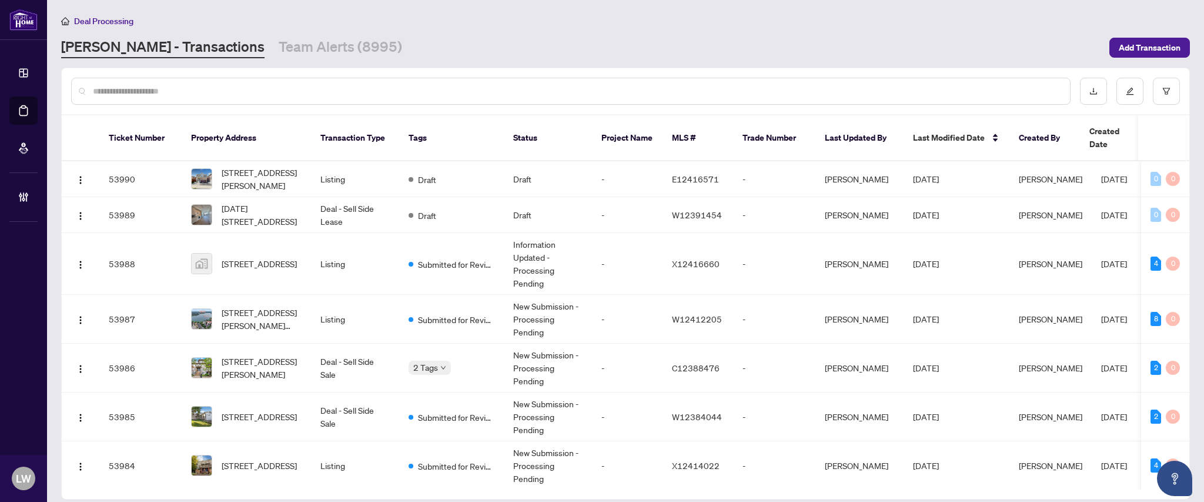
click at [396, 92] on input "text" at bounding box center [577, 91] width 968 height 13
type input "*****"
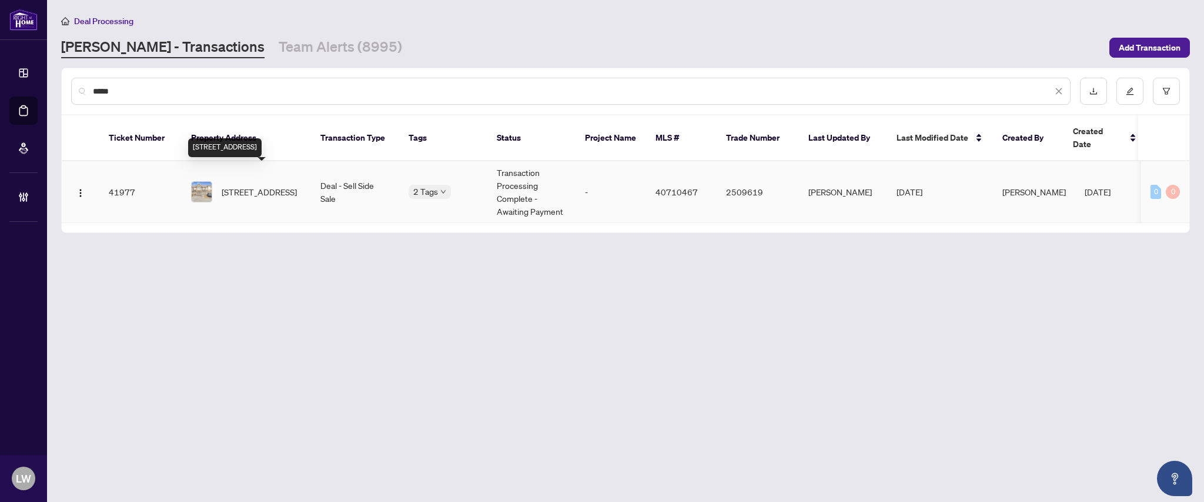
click at [248, 185] on span "[STREET_ADDRESS]" at bounding box center [259, 191] width 75 height 13
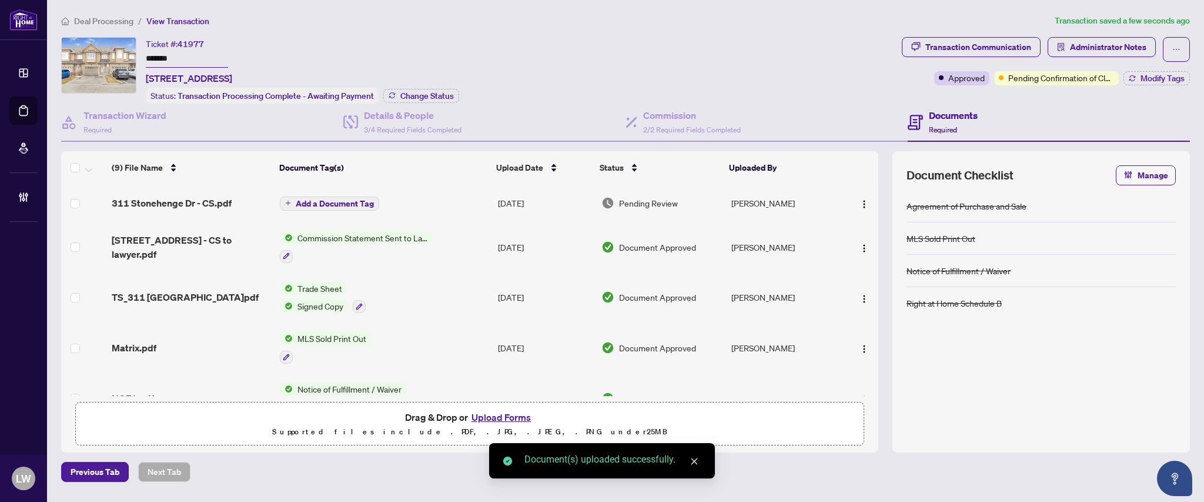
click at [313, 201] on span "Add a Document Tag" at bounding box center [335, 203] width 78 height 8
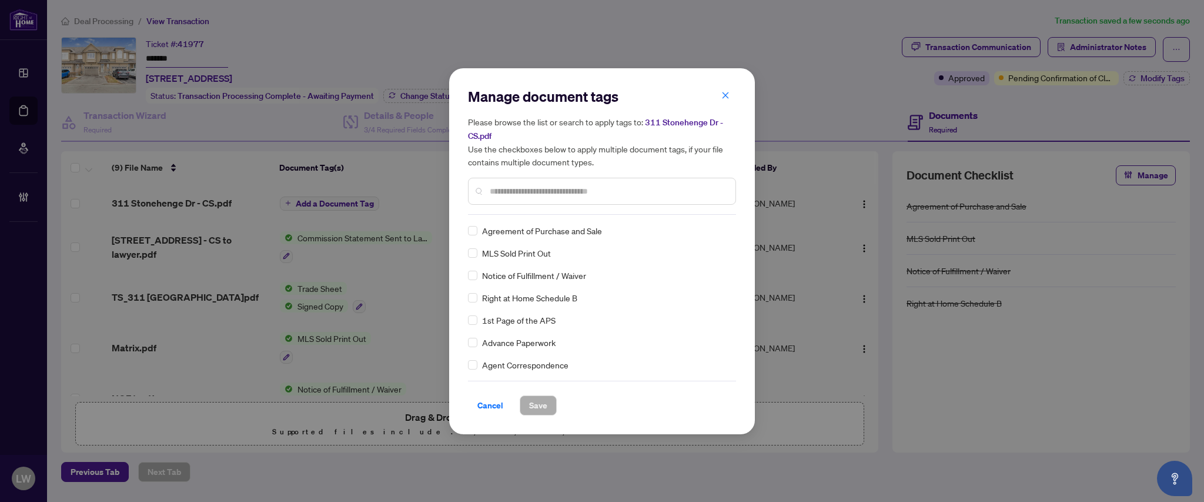
click at [551, 189] on input "text" at bounding box center [608, 191] width 236 height 13
type input "***"
click at [537, 407] on span "Save" at bounding box center [538, 405] width 18 height 19
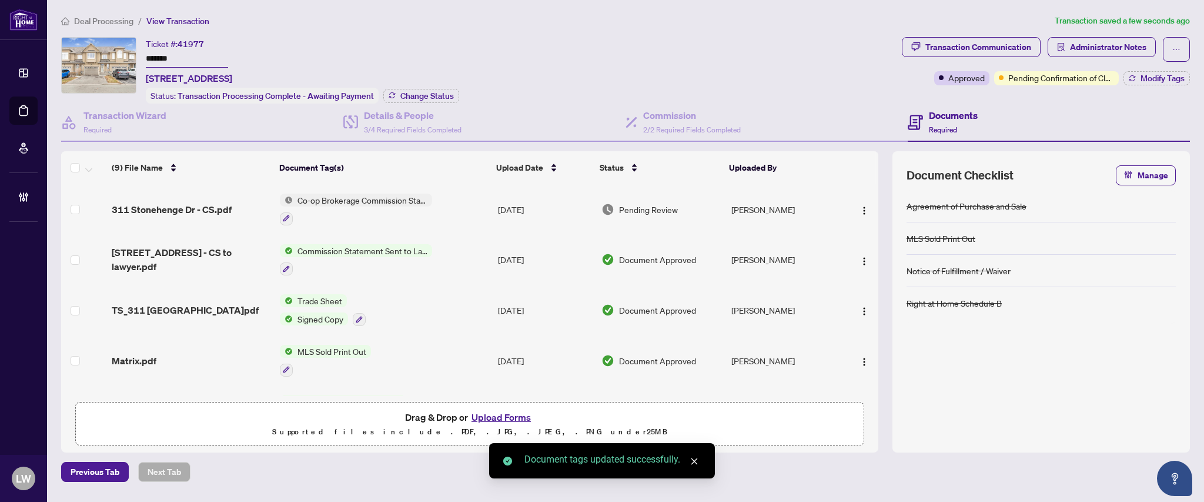
click at [639, 207] on span "Pending Review" at bounding box center [648, 209] width 59 height 13
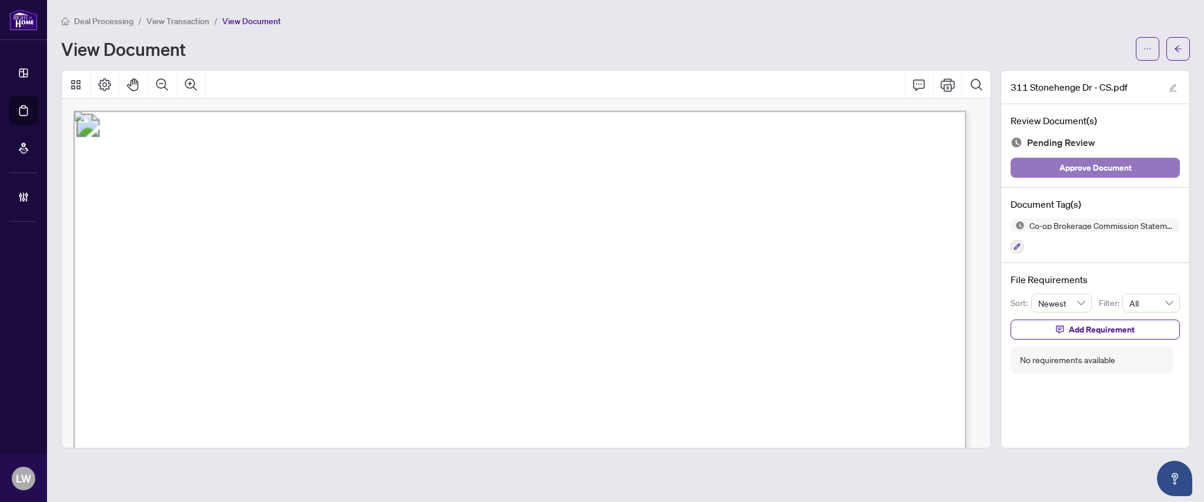
click at [1085, 169] on span "Approve Document" at bounding box center [1096, 167] width 72 height 19
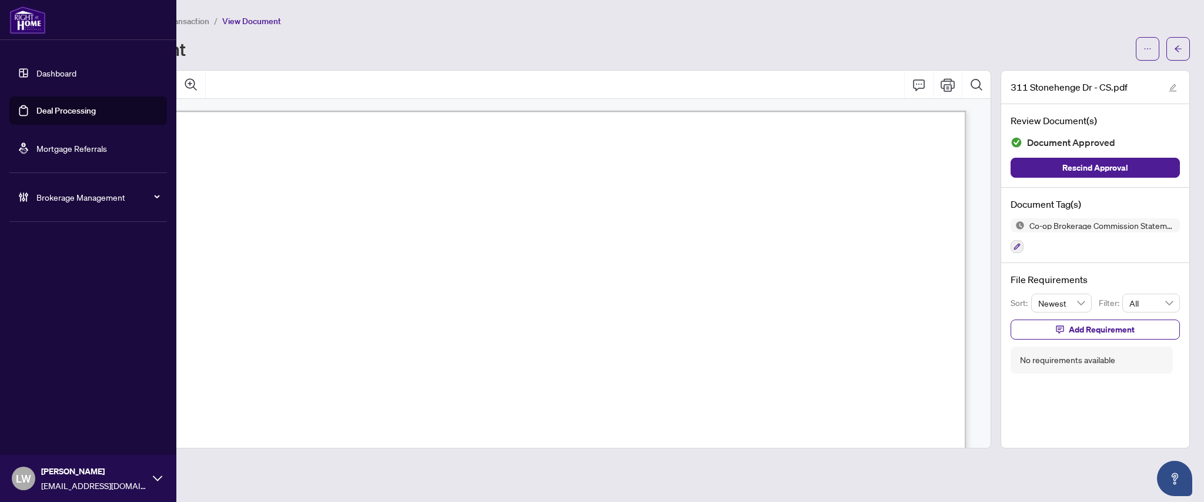
click at [81, 111] on link "Deal Processing" at bounding box center [65, 110] width 59 height 11
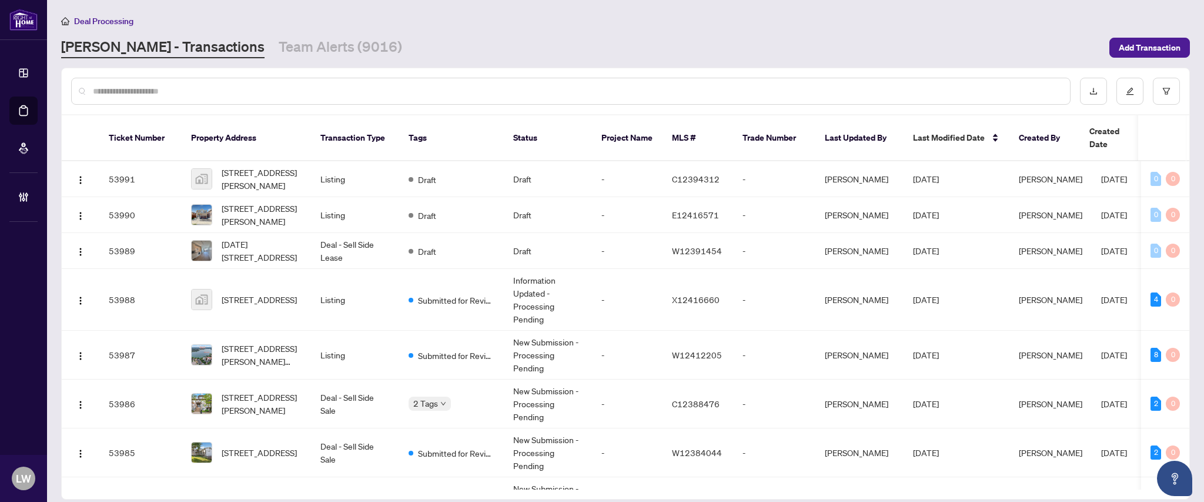
click at [352, 93] on input "text" at bounding box center [577, 91] width 968 height 13
click at [352, 93] on input "*" at bounding box center [573, 91] width 960 height 13
type input "*****"
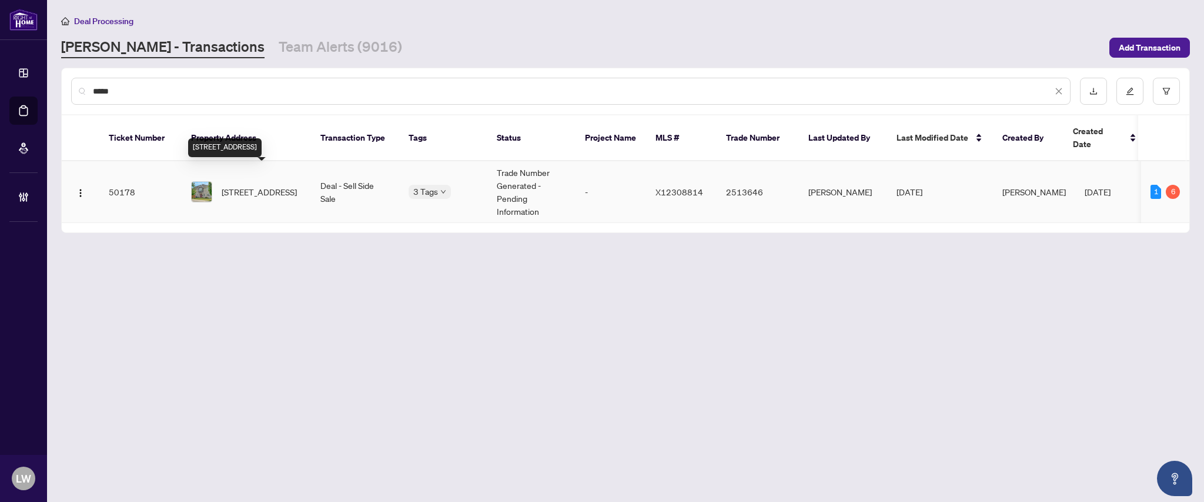
click at [261, 185] on span "[STREET_ADDRESS]" at bounding box center [259, 191] width 75 height 13
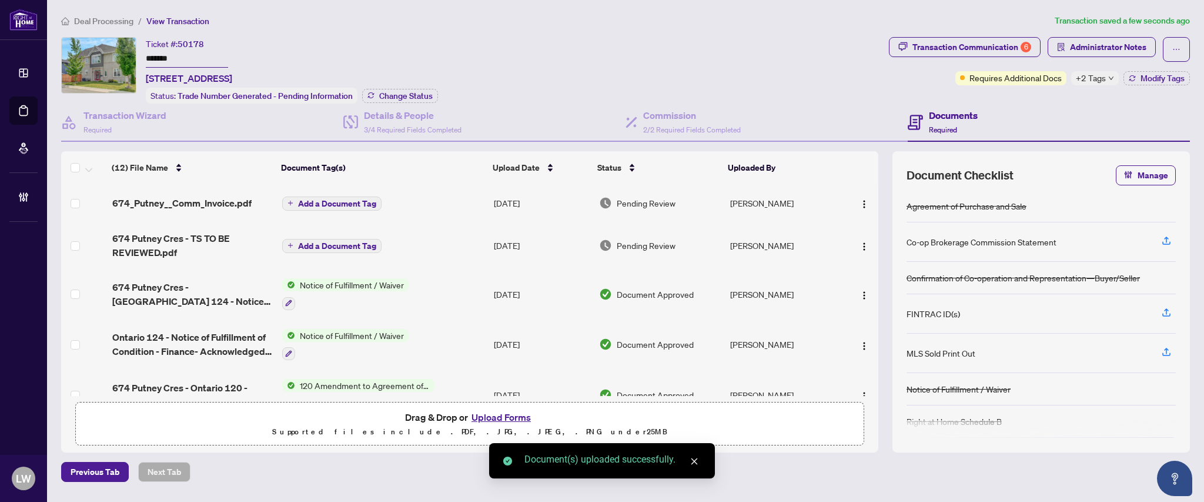
click at [307, 201] on span "Add a Document Tag" at bounding box center [337, 203] width 78 height 8
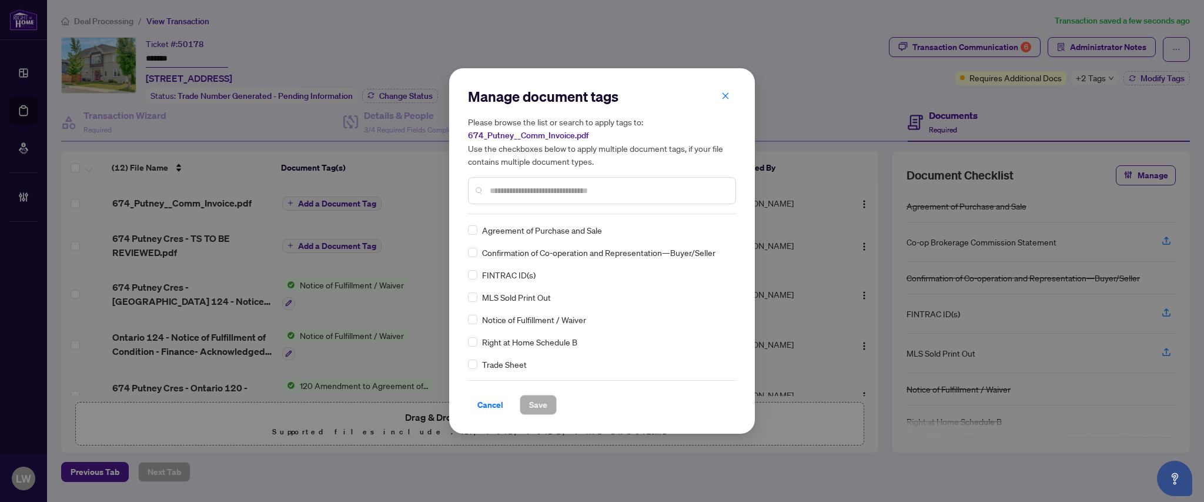
click at [560, 186] on input "text" at bounding box center [608, 190] width 236 height 13
type input "***"
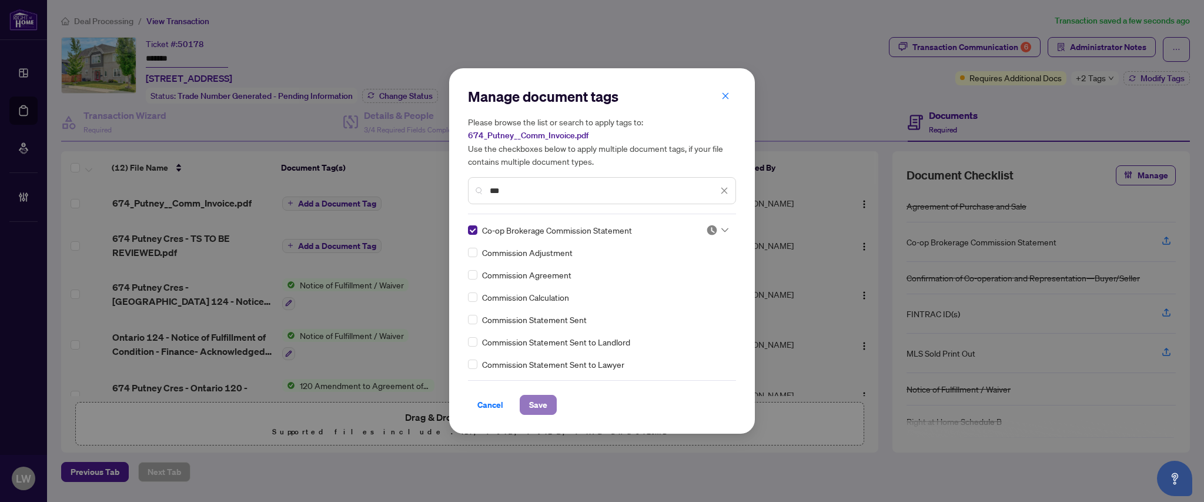
click at [535, 405] on span "Save" at bounding box center [538, 404] width 18 height 19
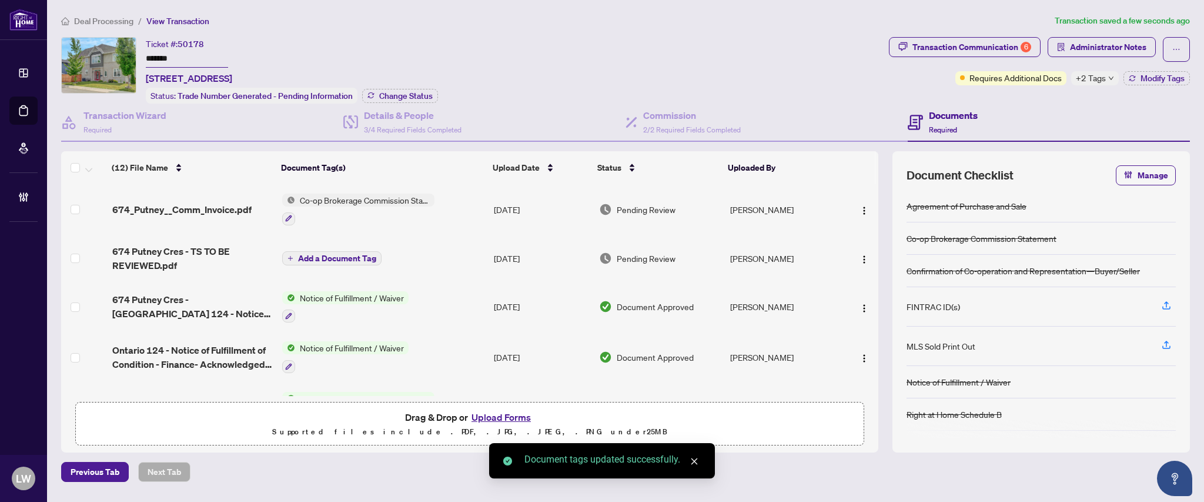
click at [650, 208] on span "Pending Review" at bounding box center [646, 209] width 59 height 13
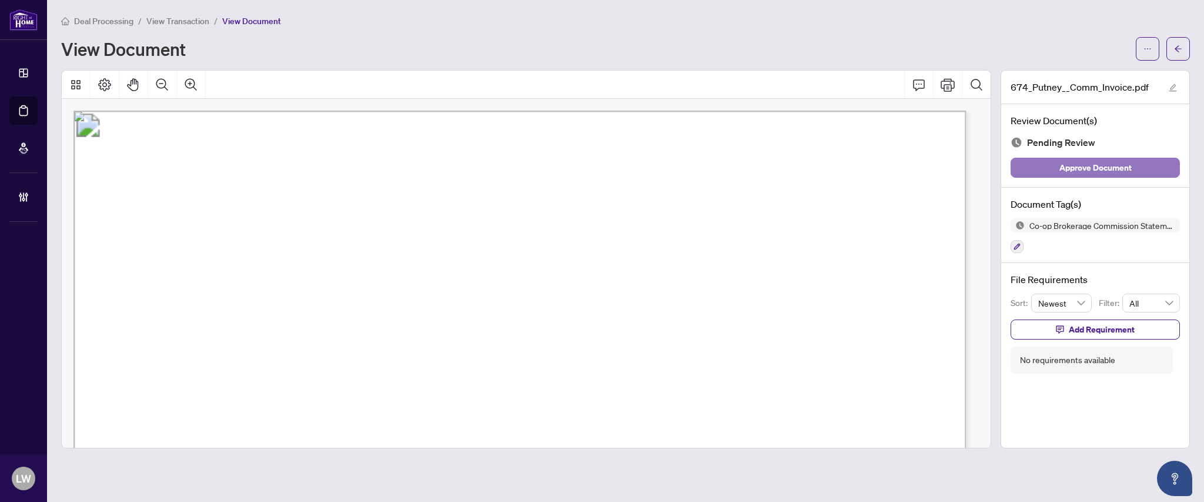
click at [1083, 172] on span "Approve Document" at bounding box center [1096, 167] width 72 height 19
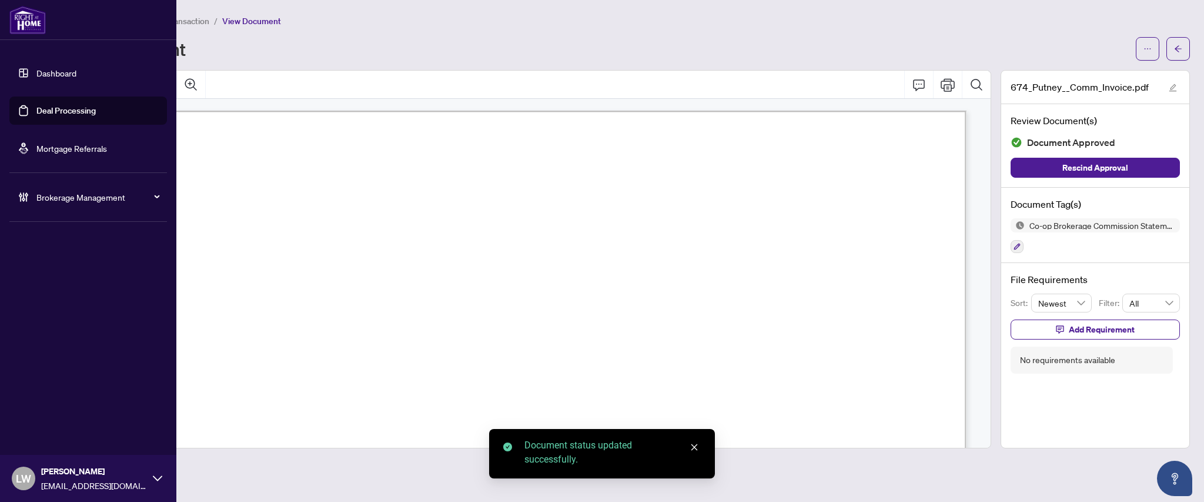
click at [83, 114] on link "Deal Processing" at bounding box center [65, 110] width 59 height 11
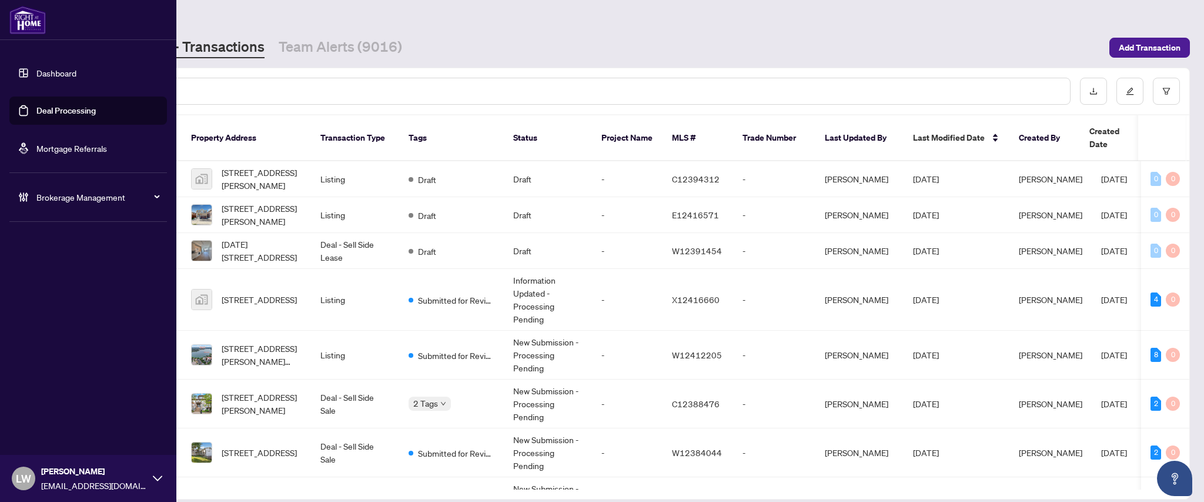
click at [24, 476] on span "LW" at bounding box center [23, 478] width 15 height 16
click at [54, 438] on span "Logout" at bounding box center [47, 432] width 26 height 19
